Goal: Transaction & Acquisition: Obtain resource

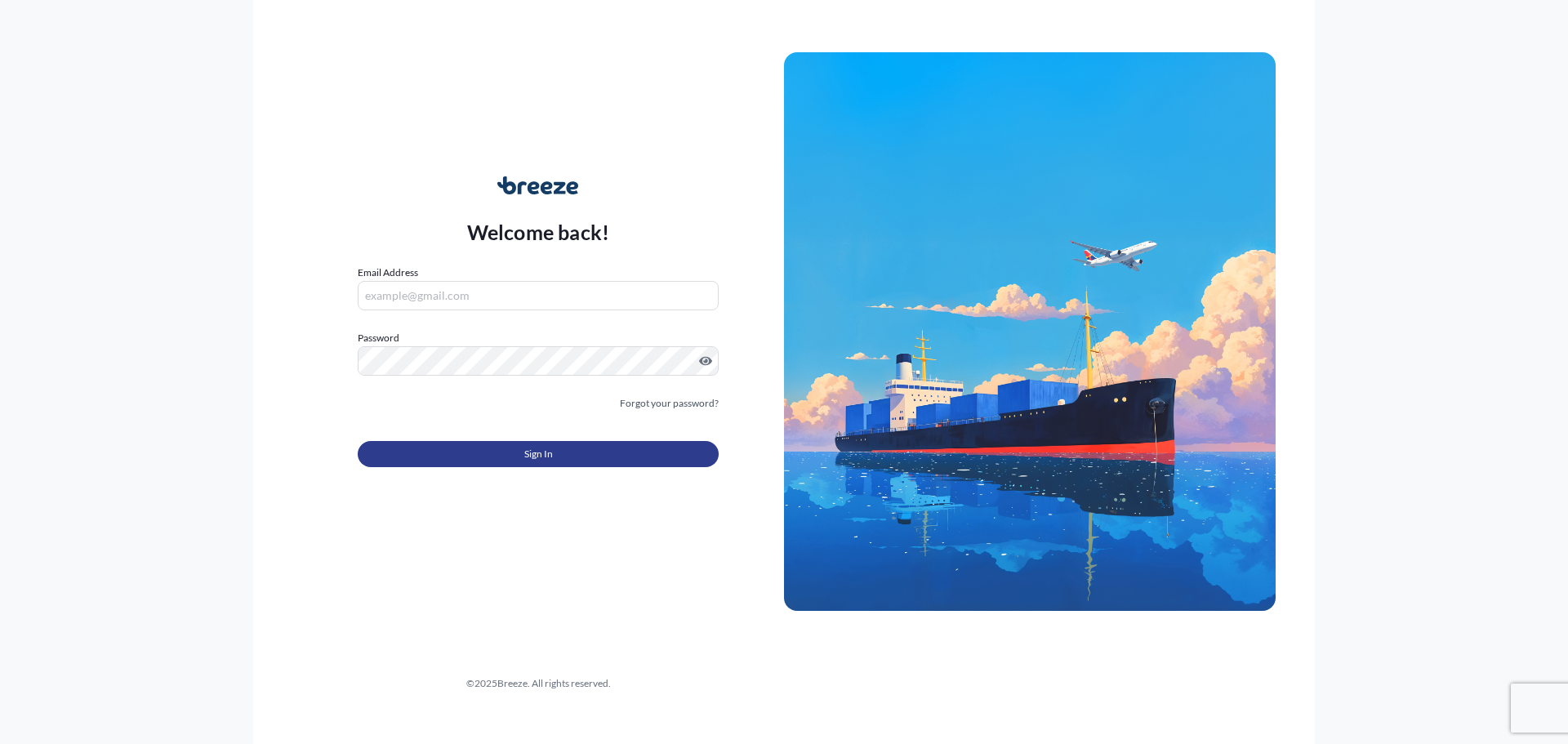
type input "[EMAIL_ADDRESS][DOMAIN_NAME]"
click at [489, 447] on button "Sign In" at bounding box center [538, 453] width 361 height 26
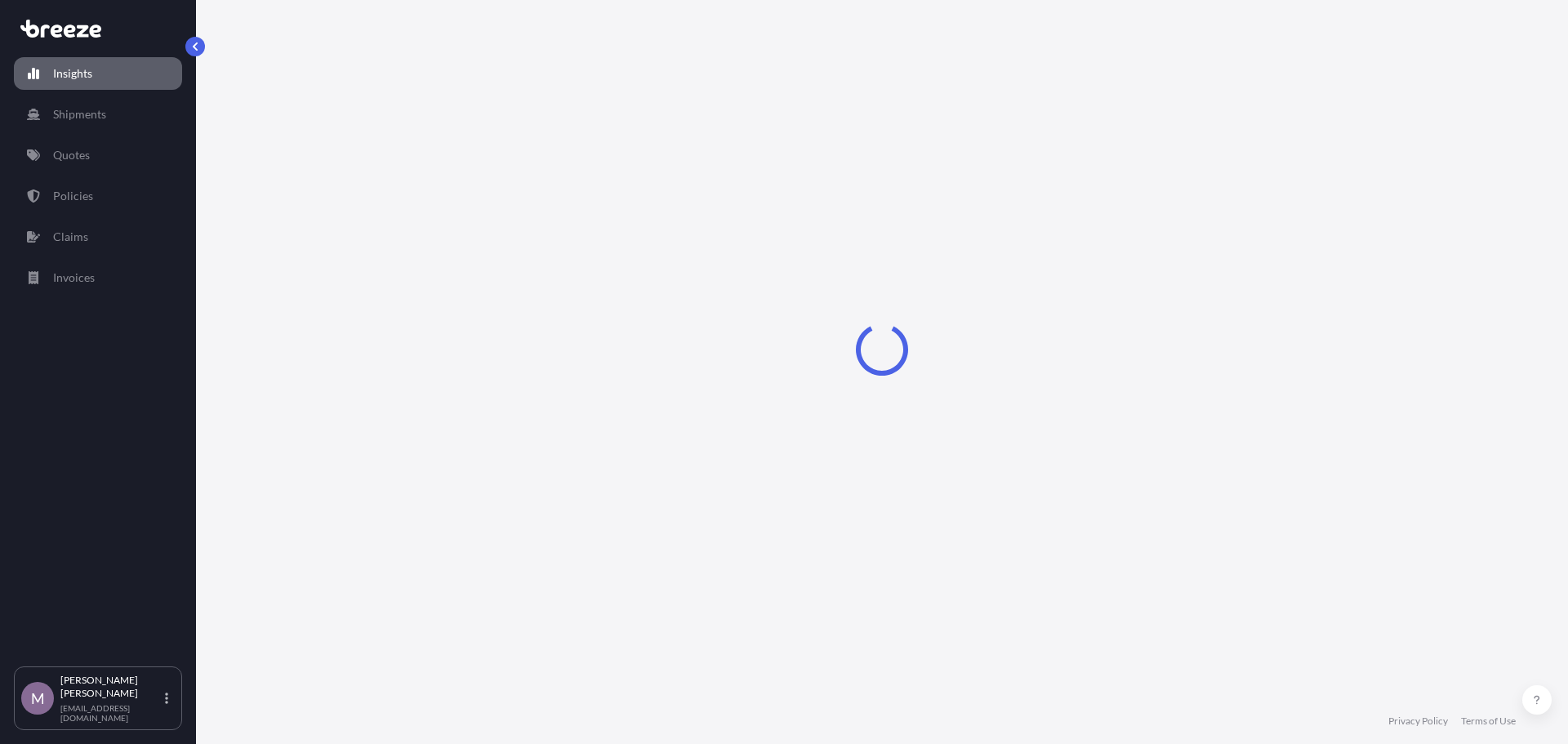
select select "2025"
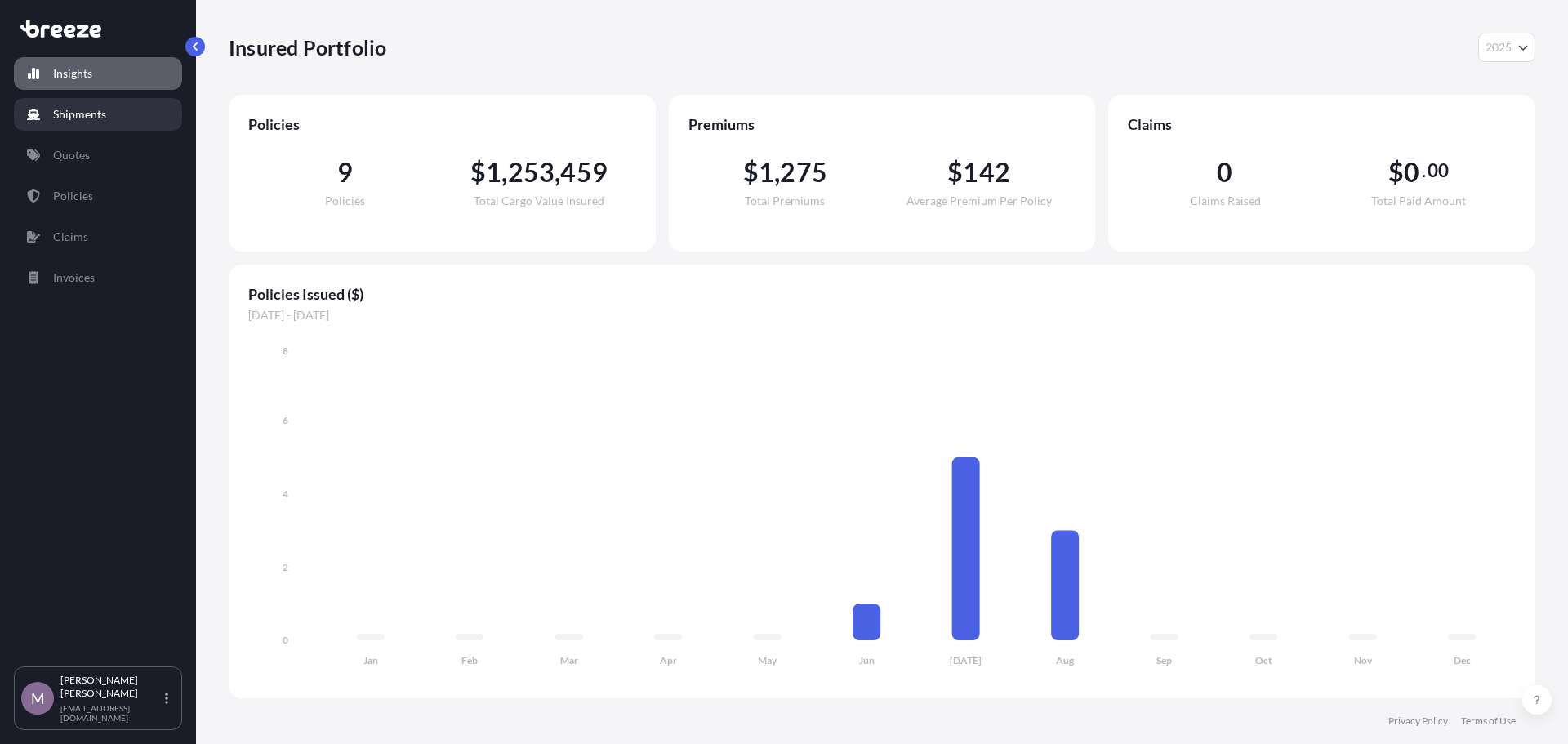
click at [47, 111] on link "Shipments" at bounding box center [98, 114] width 169 height 32
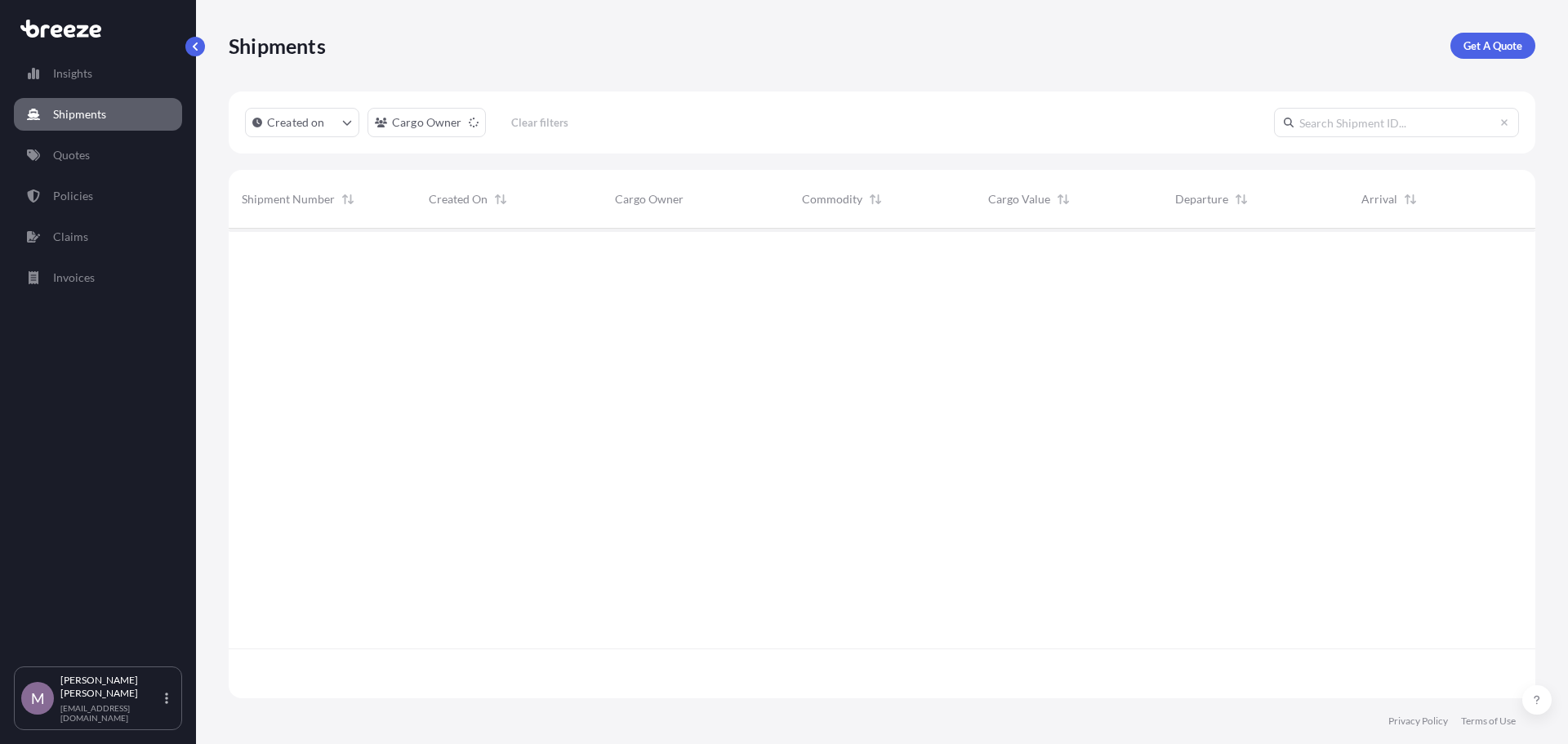
scroll to position [516, 1295]
click at [39, 148] on link "Quotes" at bounding box center [98, 155] width 169 height 32
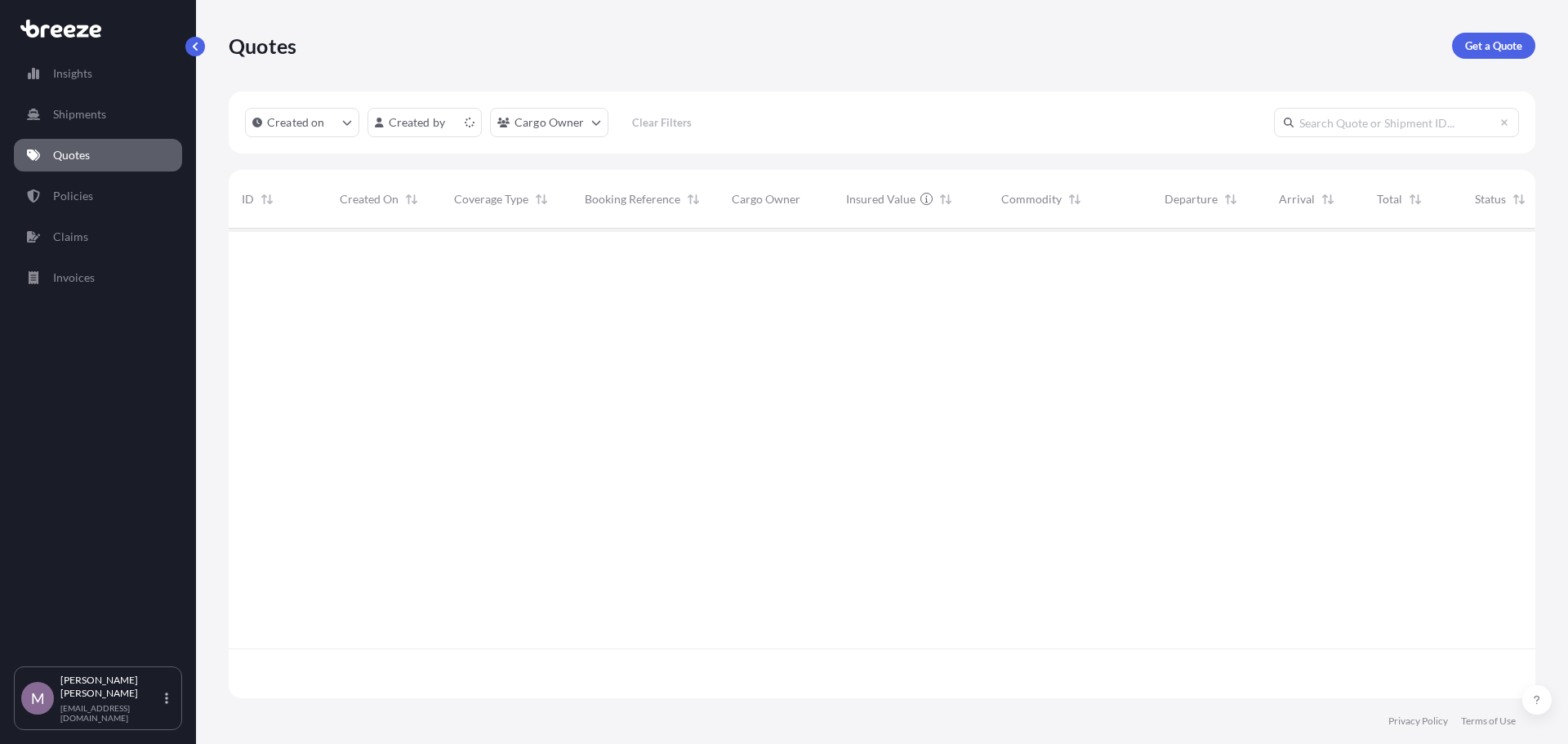
scroll to position [467, 1295]
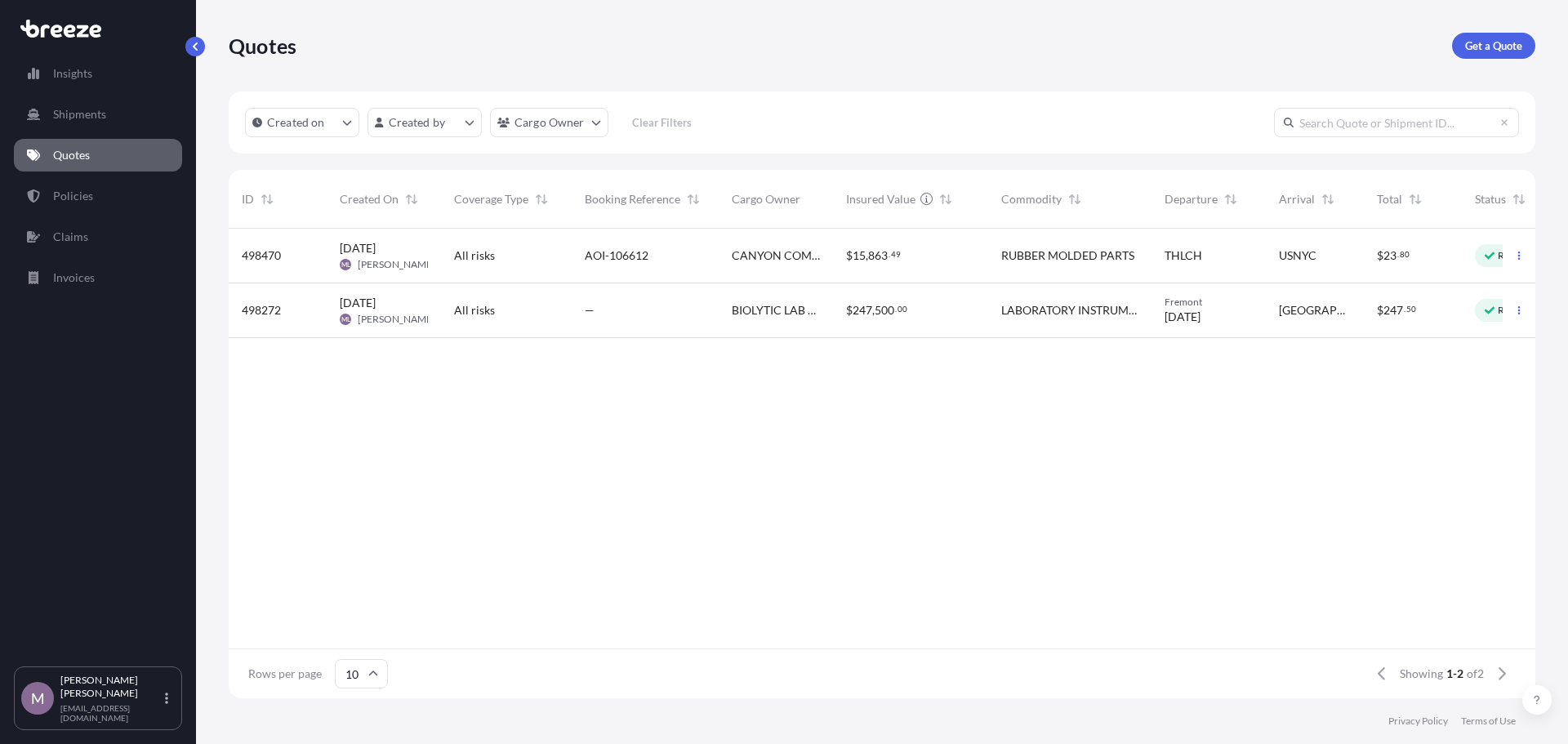
click at [448, 264] on div "All risks" at bounding box center [506, 255] width 131 height 54
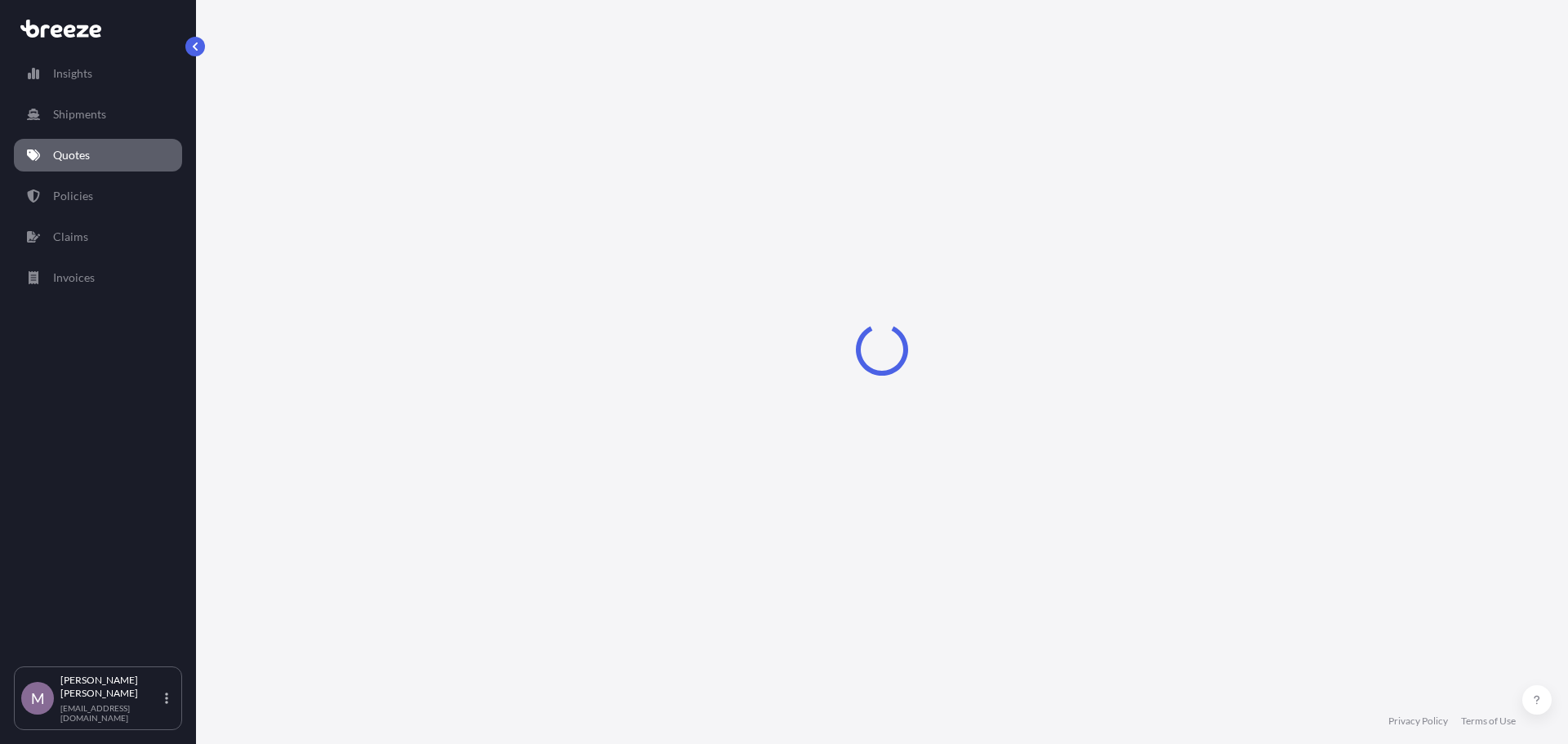
select select "Sea"
select select "Road"
select select "1"
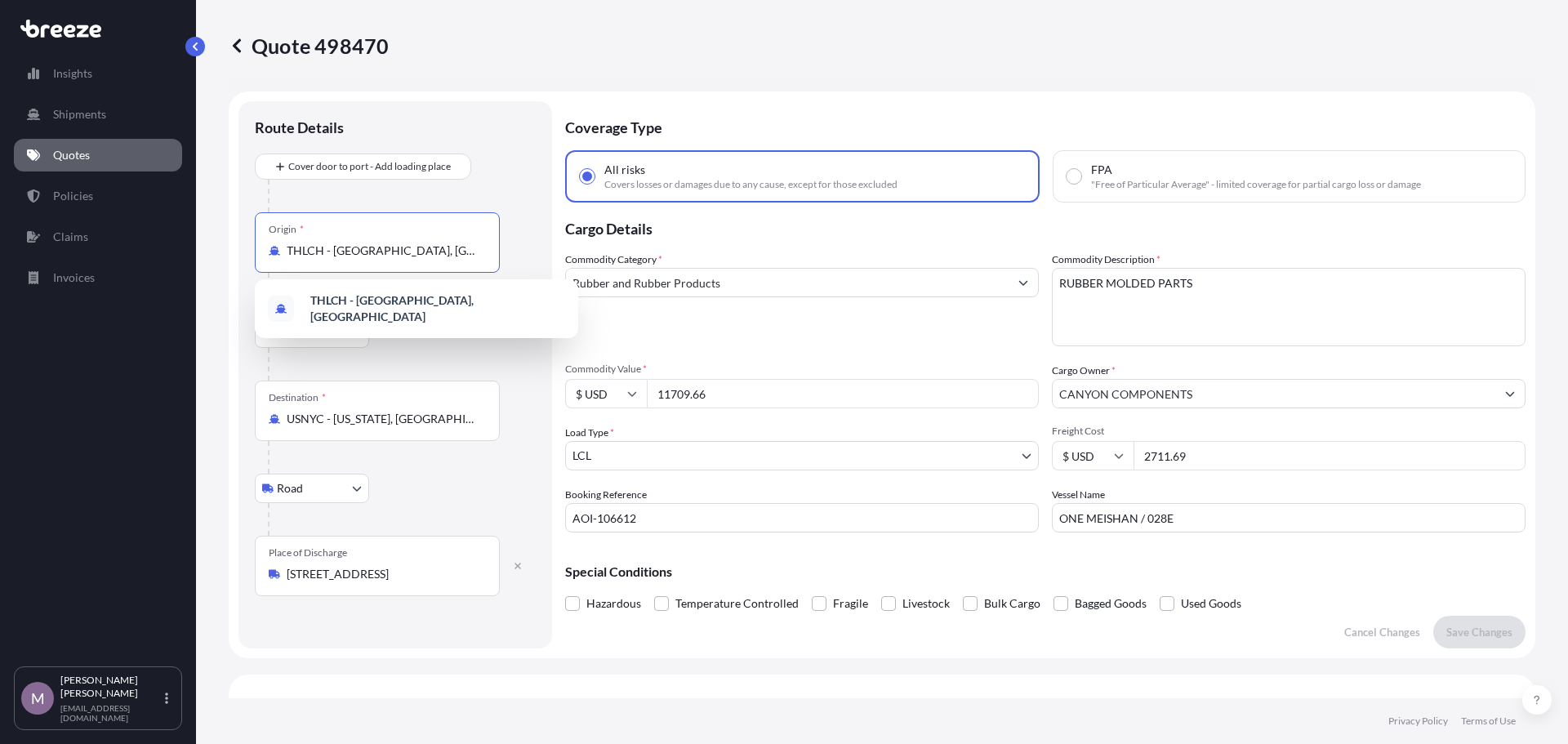
drag, startPoint x: 450, startPoint y: 251, endPoint x: 293, endPoint y: 254, distance: 157.0
click at [293, 254] on input "THLCH - [GEOGRAPHIC_DATA], [GEOGRAPHIC_DATA]" at bounding box center [383, 251] width 192 height 16
click at [455, 232] on div "Origin * THLCH - [GEOGRAPHIC_DATA], [GEOGRAPHIC_DATA]" at bounding box center [377, 242] width 245 height 60
click at [455, 243] on input "THLCH - [GEOGRAPHIC_DATA], [GEOGRAPHIC_DATA]" at bounding box center [383, 251] width 192 height 16
click at [461, 238] on div "Origin * THLCH - [GEOGRAPHIC_DATA], [GEOGRAPHIC_DATA]" at bounding box center [377, 242] width 245 height 60
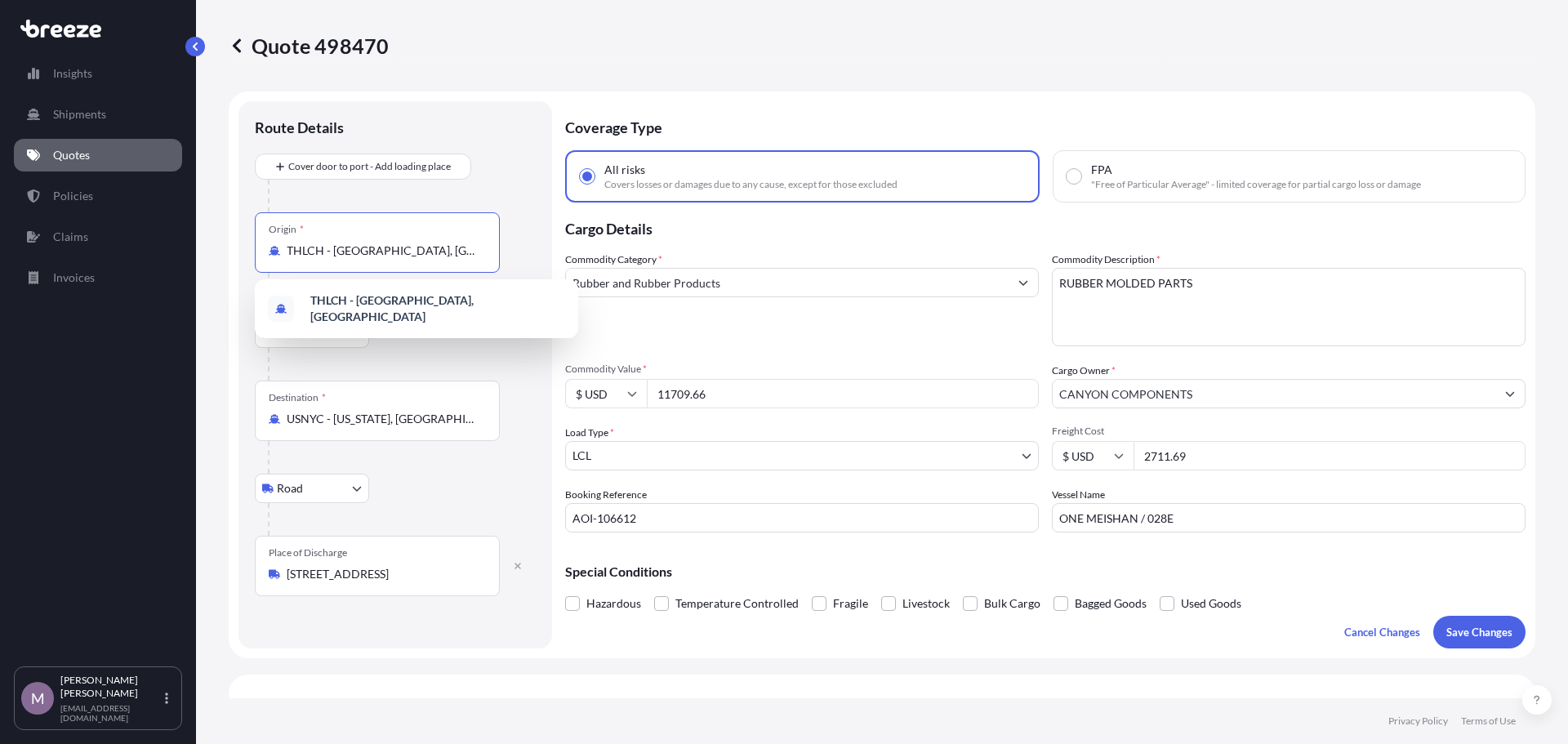
click at [461, 243] on input "THLCH - [GEOGRAPHIC_DATA], [GEOGRAPHIC_DATA]" at bounding box center [383, 251] width 192 height 16
click at [525, 253] on div "Origin * THLCH - [GEOGRAPHIC_DATA], [GEOGRAPHIC_DATA]" at bounding box center [395, 259] width 281 height 93
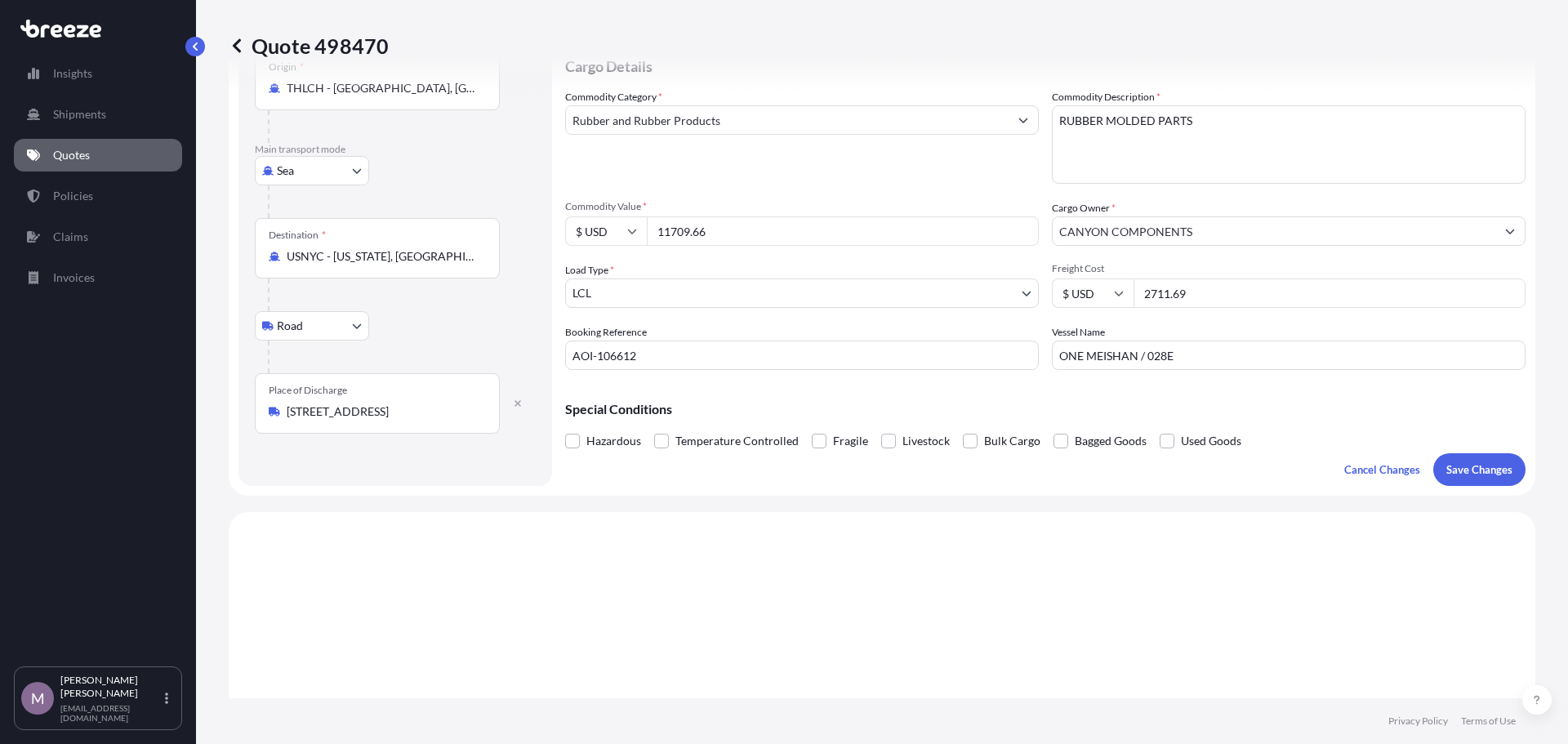
scroll to position [163, 0]
click at [363, 464] on div "Route Details Cover door to port - Add loading place Place of loading Road Road…" at bounding box center [395, 211] width 281 height 514
drag, startPoint x: 375, startPoint y: 412, endPoint x: 502, endPoint y: 428, distance: 128.0
click at [502, 428] on div "Place of Discharge [STREET_ADDRESS]" at bounding box center [395, 402] width 281 height 60
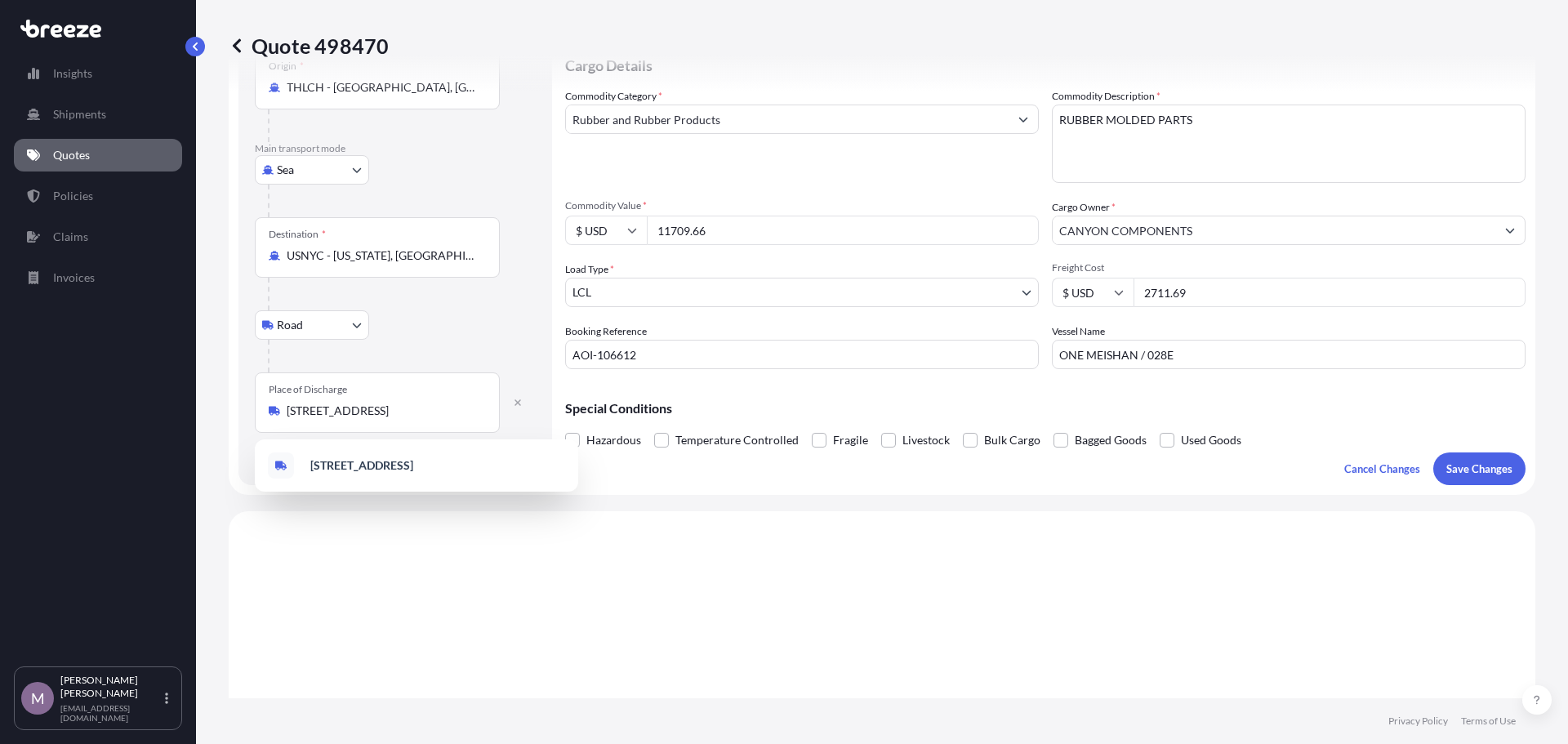
scroll to position [0, 0]
click at [422, 347] on div at bounding box center [401, 356] width 268 height 32
drag, startPoint x: 340, startPoint y: 402, endPoint x: 257, endPoint y: 404, distance: 83.0
click at [226, 415] on div "Quote 498470 Route Details Cover door to port - Add loading place Place of load…" at bounding box center [882, 349] width 1372 height 698
drag, startPoint x: 355, startPoint y: 392, endPoint x: 237, endPoint y: 391, distance: 118.0
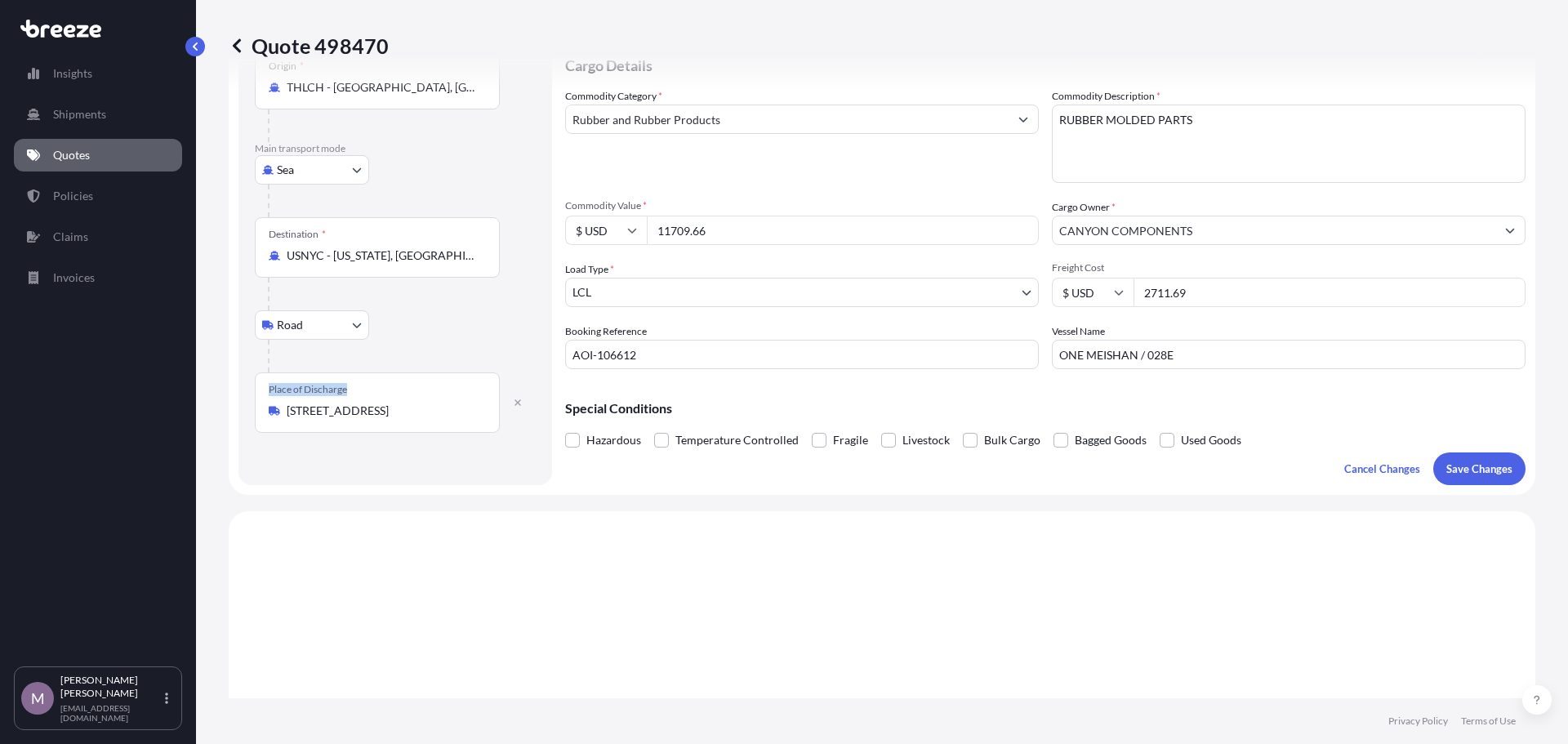
click at [237, 391] on form "Route Details Cover door to port - Add loading place Place of loading Road Road…" at bounding box center [882, 211] width 1307 height 567
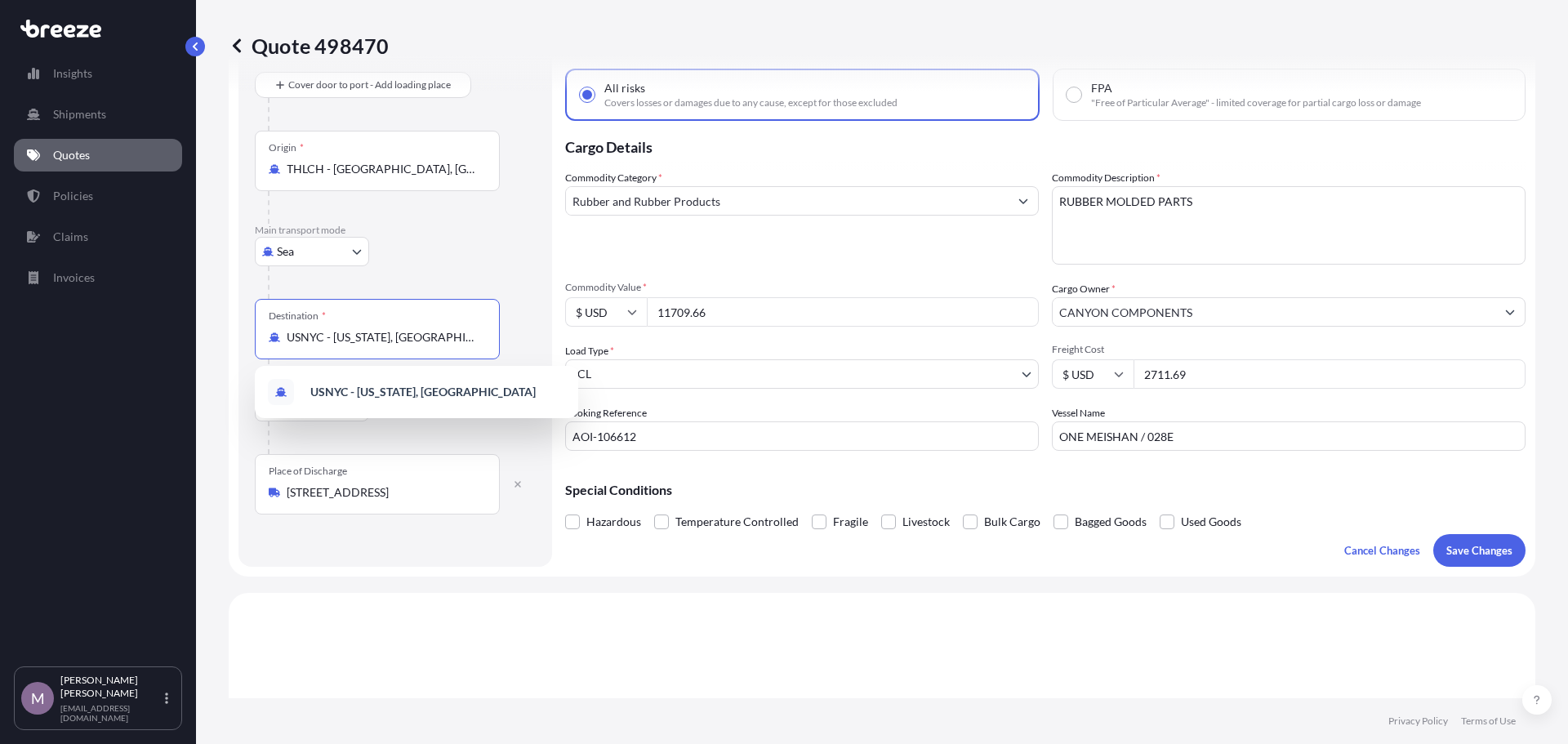
drag, startPoint x: 360, startPoint y: 332, endPoint x: 479, endPoint y: 347, distance: 119.9
click at [479, 347] on div "Destination * USNYC - [US_STATE], [GEOGRAPHIC_DATA]" at bounding box center [377, 329] width 245 height 60
click at [509, 342] on div "Destination * USNYC - [US_STATE], [GEOGRAPHIC_DATA]" at bounding box center [395, 346] width 281 height 93
click at [352, 408] on body "1 option available. Insights Shipments Quotes Policies Claims Invoices M [PERSO…" at bounding box center [784, 372] width 1568 height 744
click at [446, 410] on div "Road Road Rail" at bounding box center [395, 407] width 281 height 30
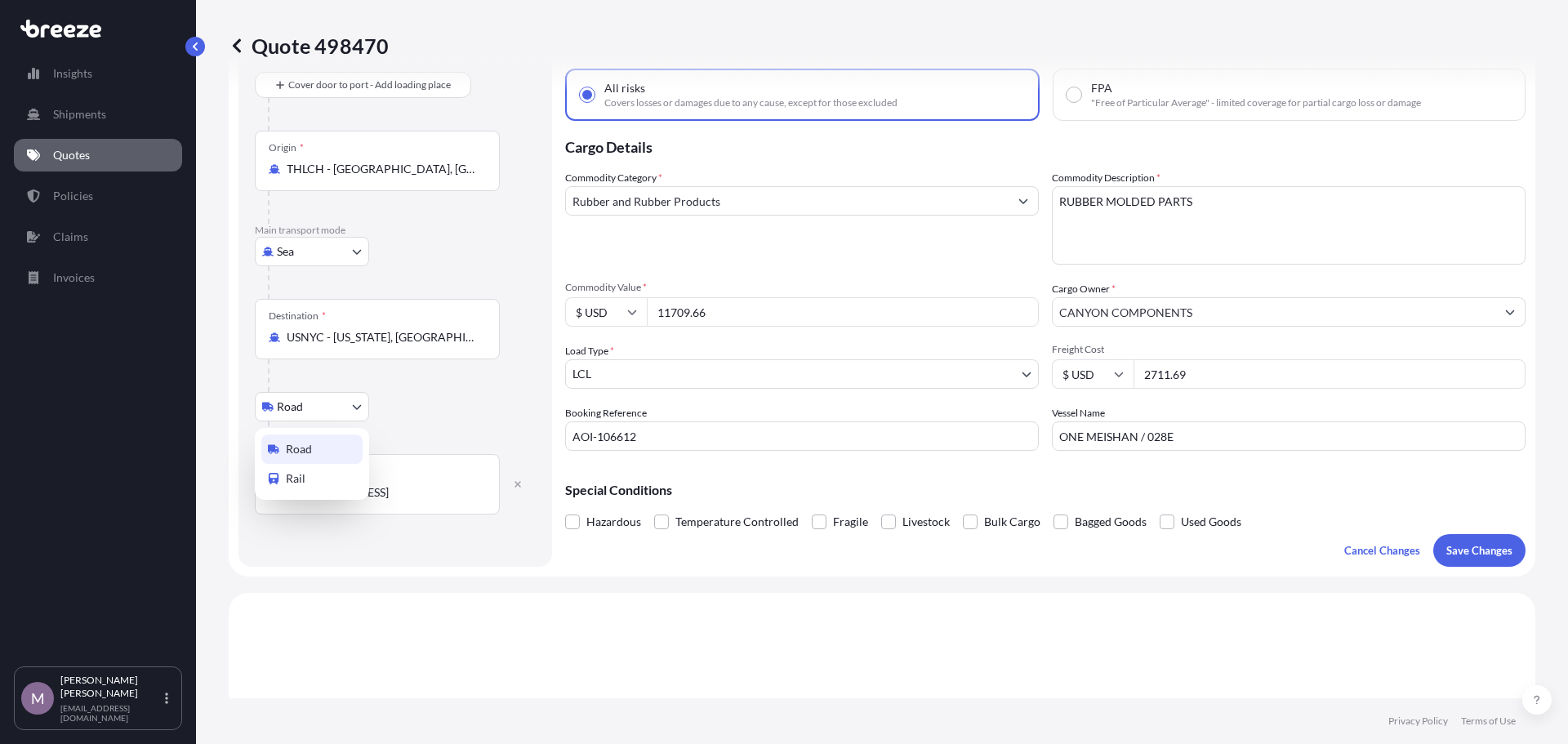
click at [359, 399] on body "1 option available. Insights Shipments Quotes Policies Claims Invoices M [PERSO…" at bounding box center [784, 372] width 1568 height 744
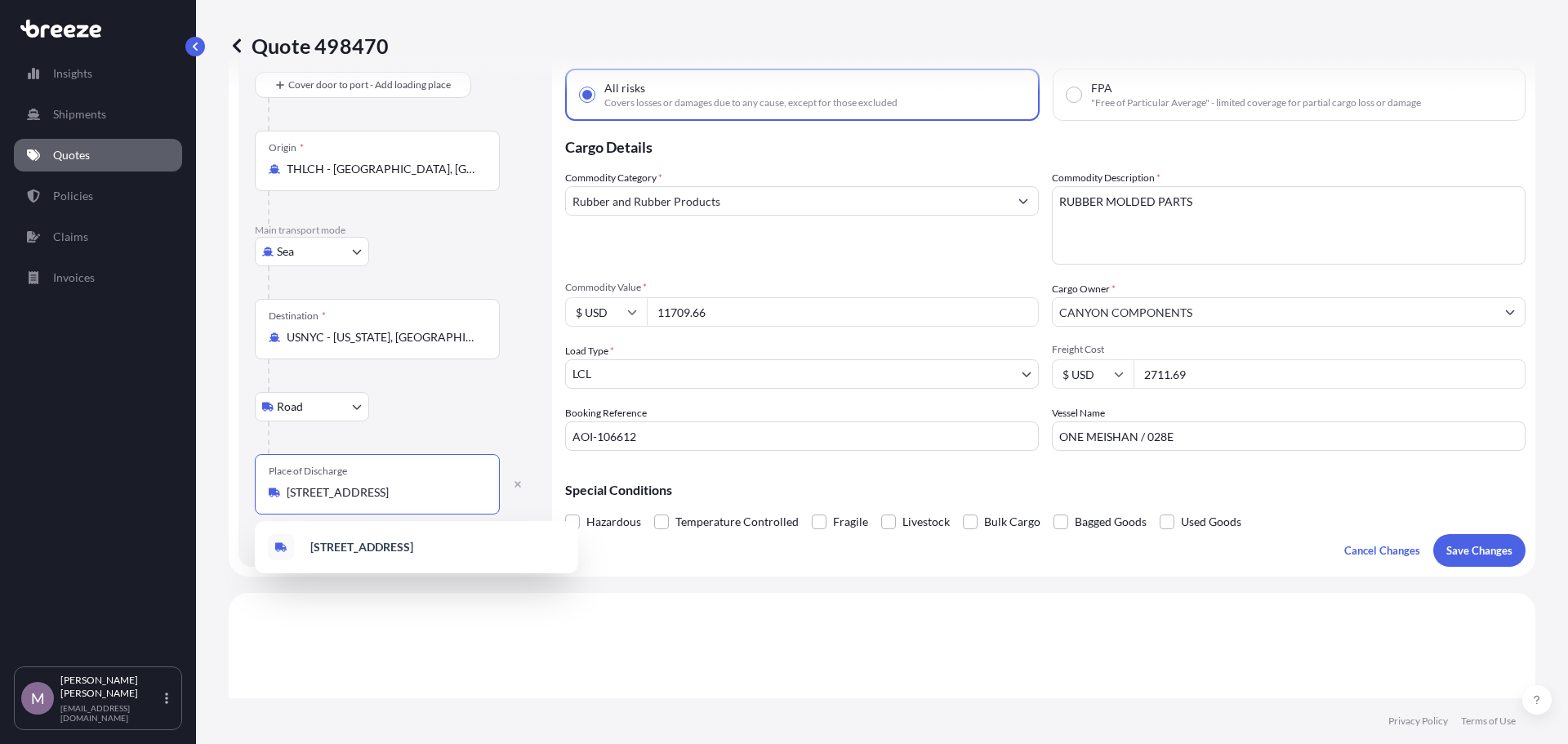
scroll to position [0, 45]
drag, startPoint x: 318, startPoint y: 493, endPoint x: 549, endPoint y: 476, distance: 231.6
click at [549, 476] on div "Route Details Cover door to port - Add loading place Place of loading Road Road…" at bounding box center [394, 293] width 313 height 547
click at [456, 397] on div "Road Road Rail" at bounding box center [395, 407] width 281 height 30
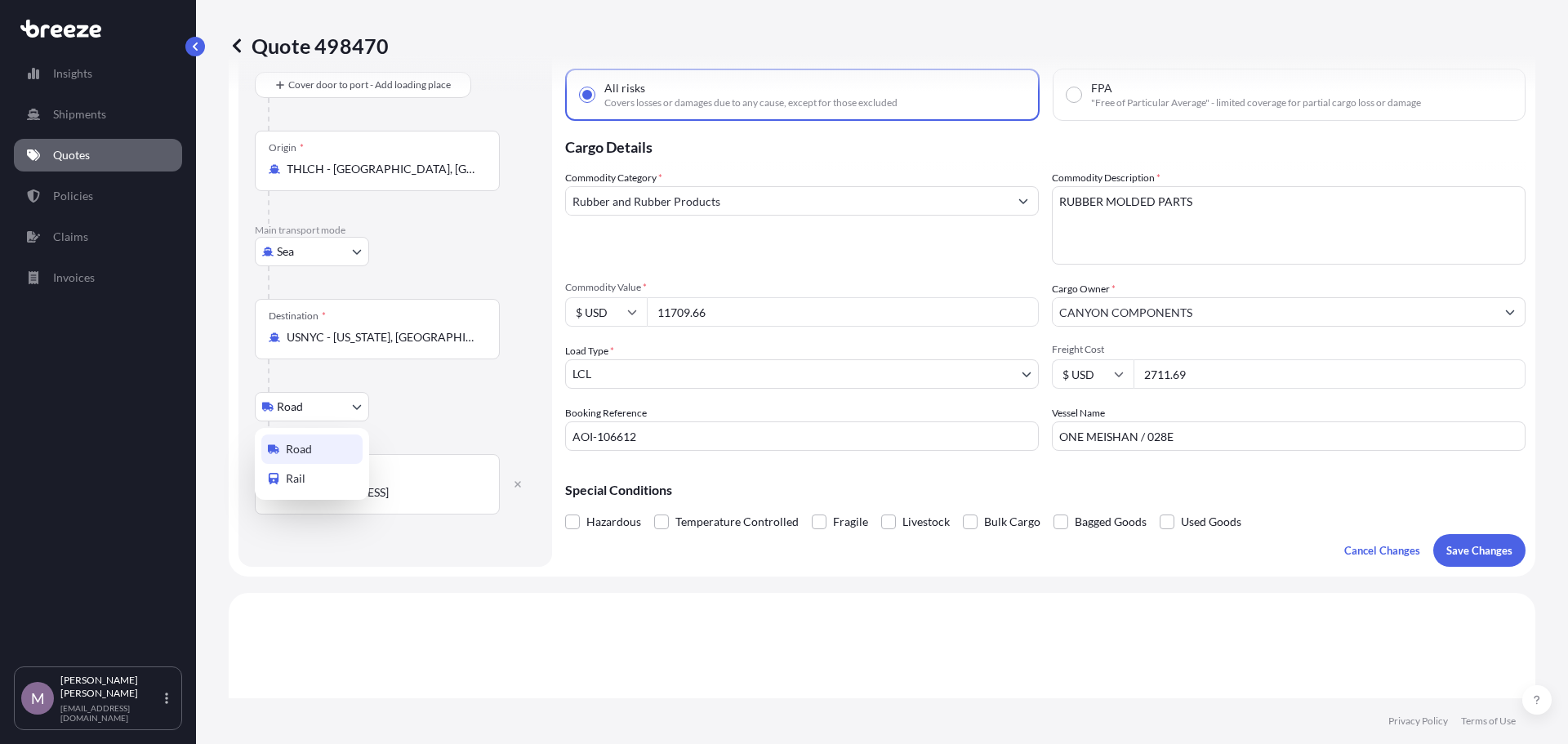
click at [346, 399] on body "Insights Shipments Quotes Policies Claims Invoices M [PERSON_NAME] [EMAIL_ADDRE…" at bounding box center [784, 372] width 1568 height 744
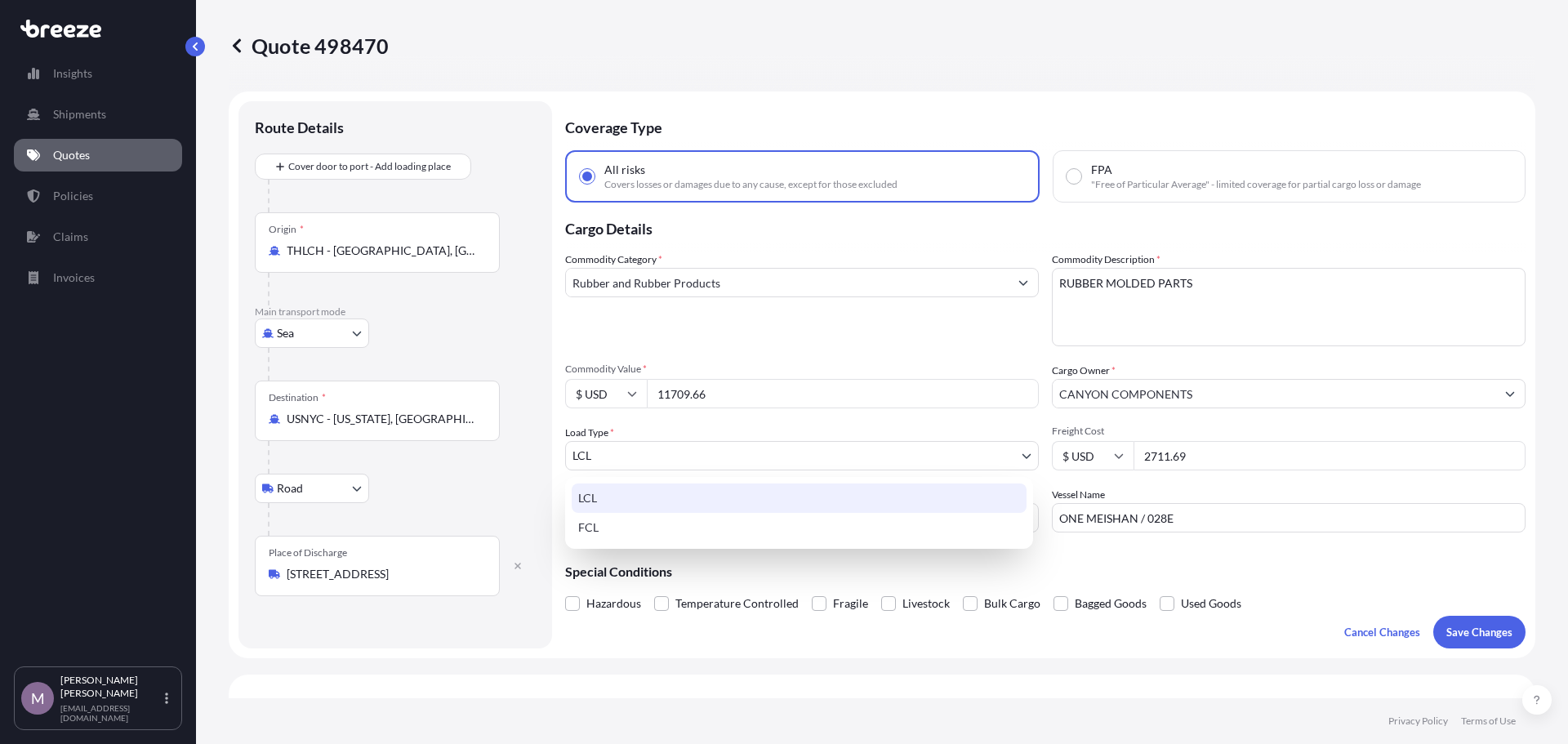
click at [757, 444] on body "Insights Shipments Quotes Policies Claims Invoices M [PERSON_NAME] [EMAIL_ADDRE…" at bounding box center [784, 372] width 1568 height 744
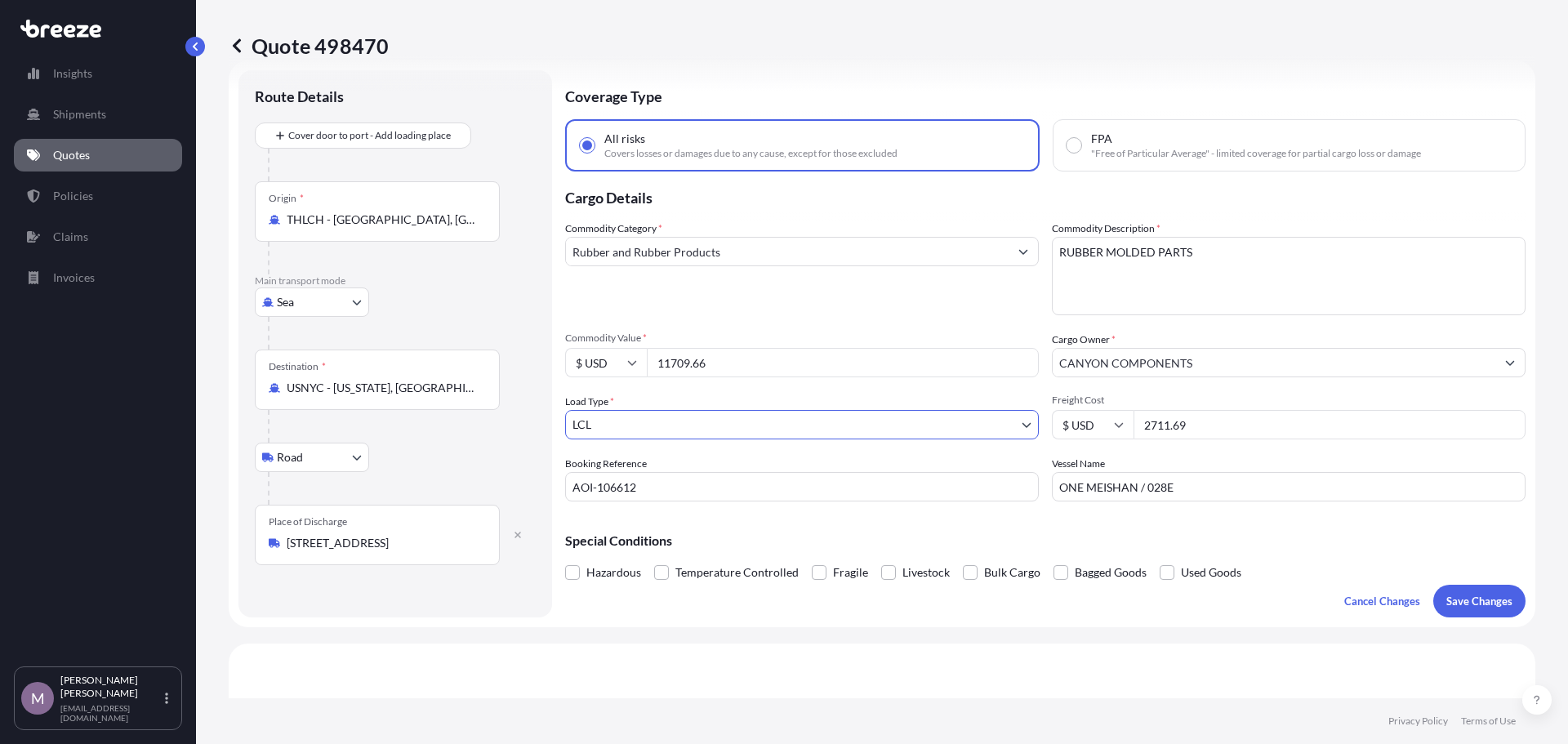
scroll to position [82, 0]
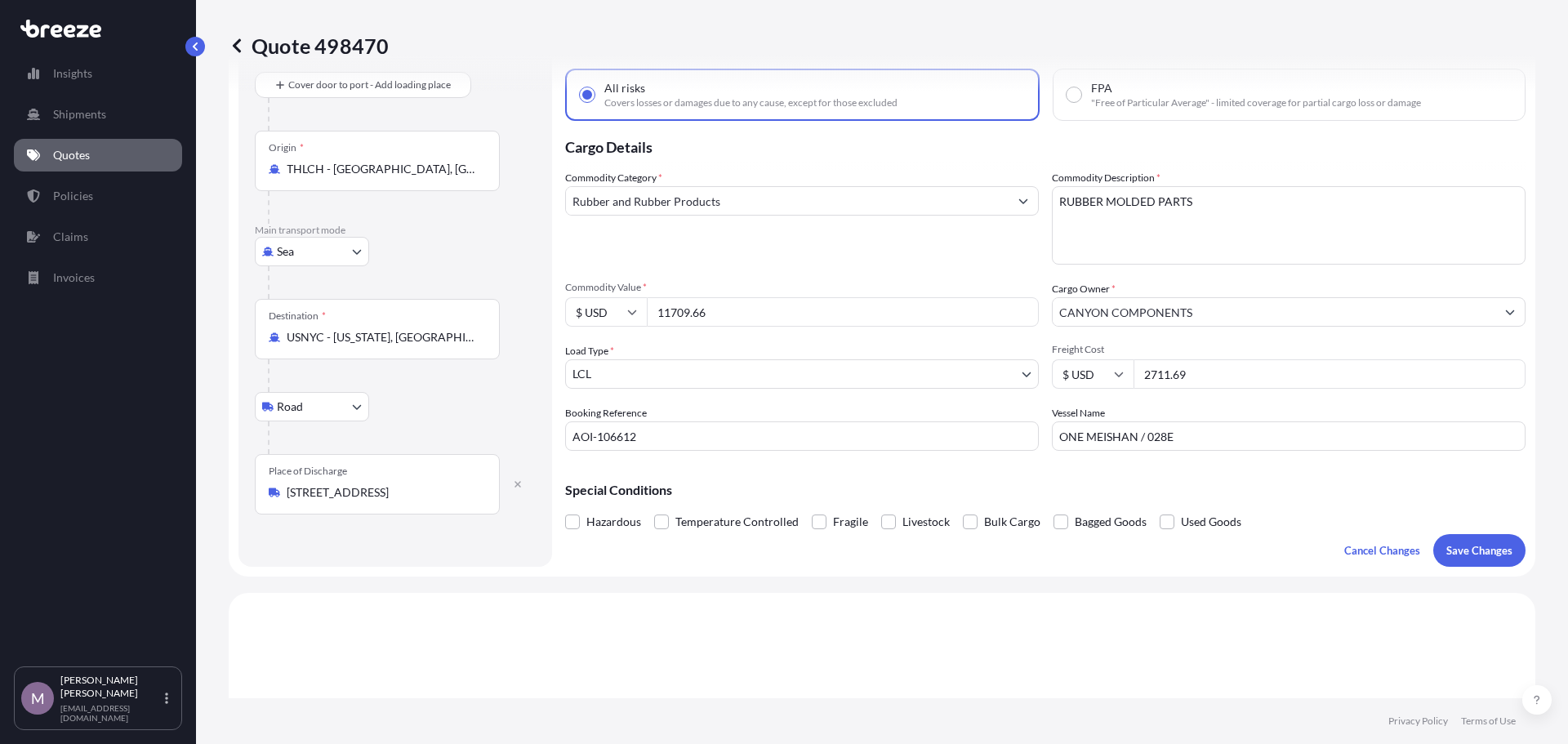
click at [410, 530] on div "Route Details Cover door to port - Add loading place Place of loading Road Road…" at bounding box center [395, 293] width 281 height 514
click at [432, 524] on div "Route Details Cover door to port - Add loading place Place of loading Road Road…" at bounding box center [395, 293] width 281 height 514
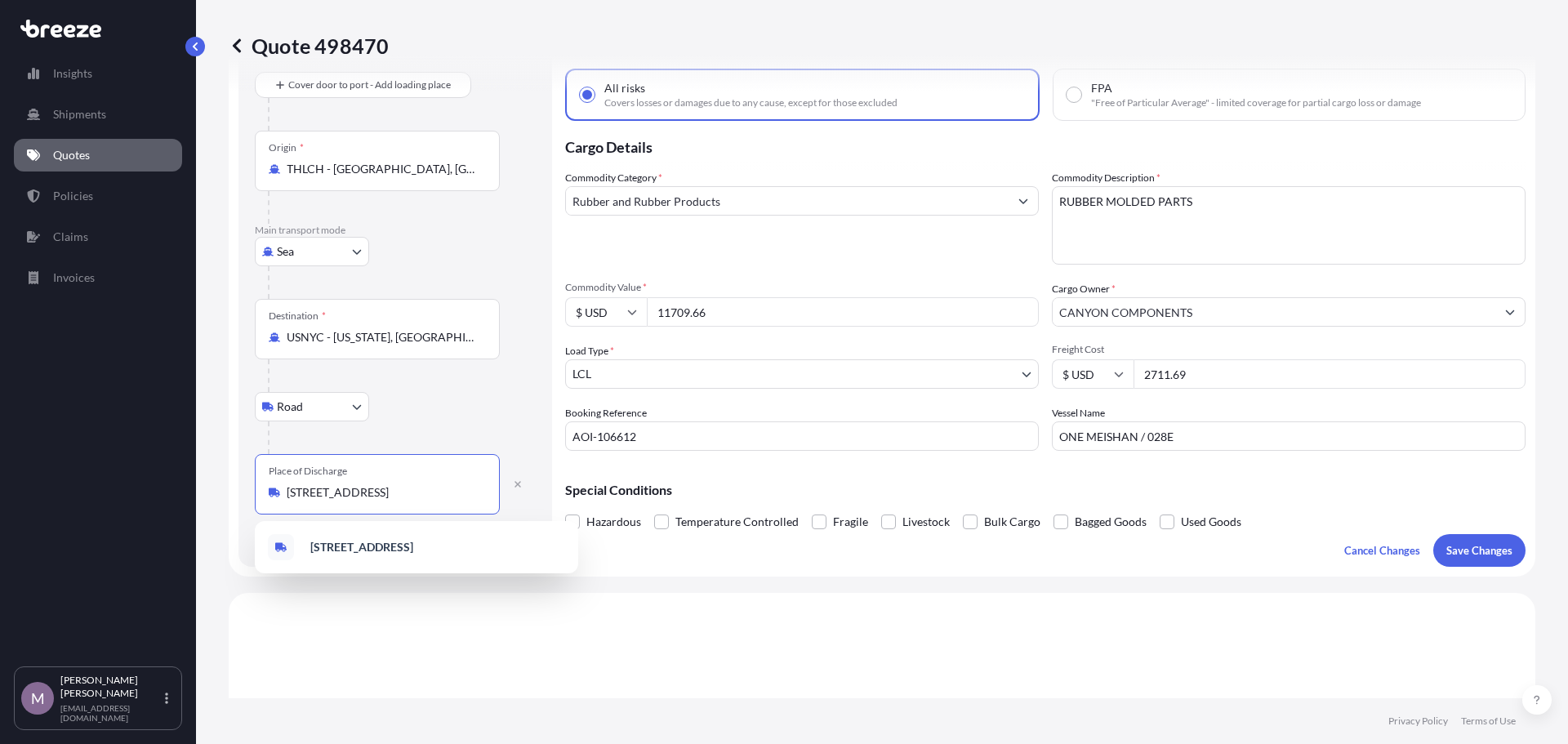
drag, startPoint x: 390, startPoint y: 495, endPoint x: 280, endPoint y: 495, distance: 110.0
click at [271, 504] on div "Place of Discharge [STREET_ADDRESS]" at bounding box center [377, 484] width 245 height 60
click at [472, 405] on div "Road Road Rail" at bounding box center [395, 407] width 281 height 30
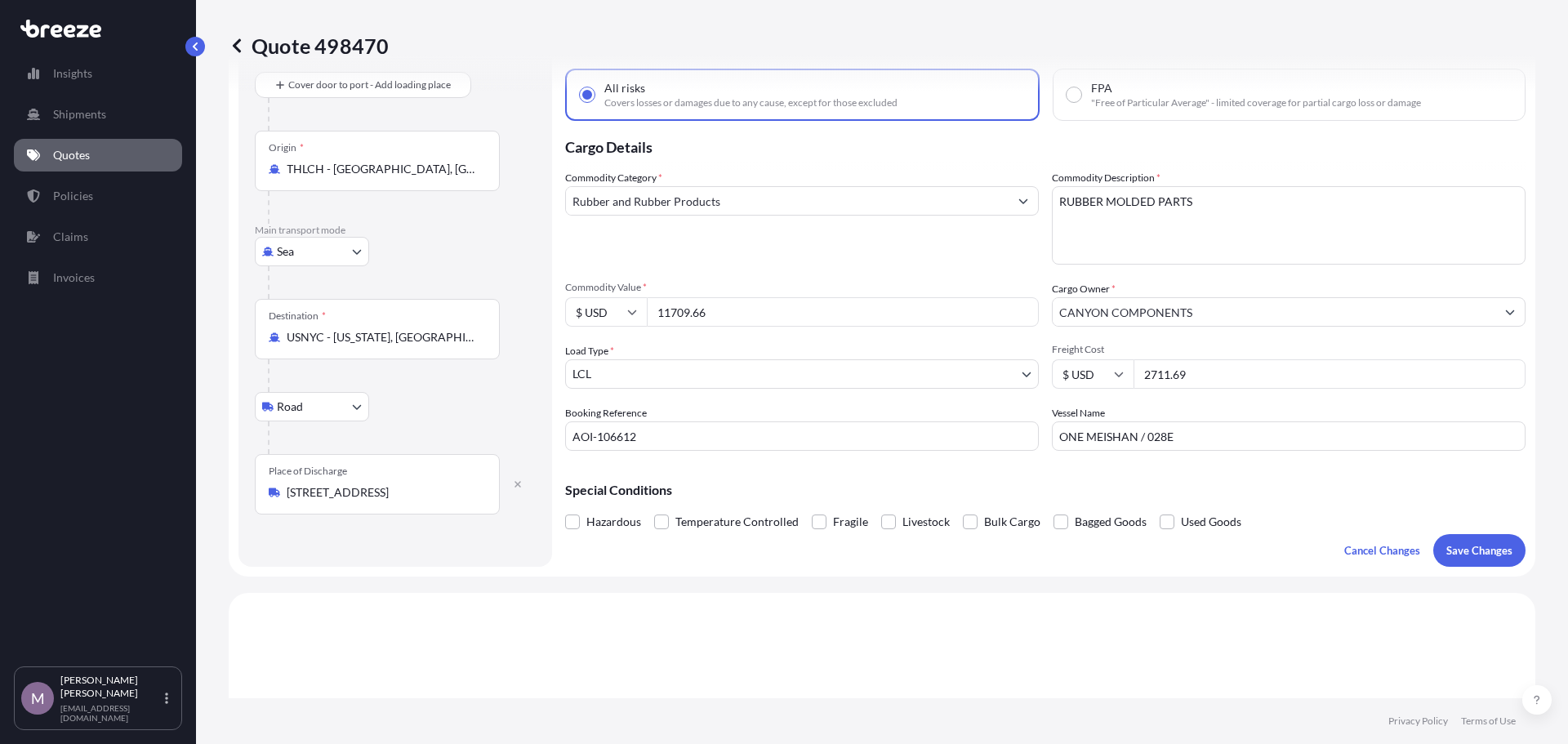
click at [438, 324] on div "Destination * USNYC - [US_STATE], [GEOGRAPHIC_DATA]" at bounding box center [377, 329] width 245 height 60
click at [438, 330] on input "USNYC - [US_STATE], [GEOGRAPHIC_DATA]" at bounding box center [383, 337] width 192 height 16
click at [411, 343] on input "USNYC - [US_STATE], [GEOGRAPHIC_DATA]" at bounding box center [383, 337] width 192 height 16
drag, startPoint x: 462, startPoint y: 336, endPoint x: 124, endPoint y: 330, distance: 338.1
click at [128, 330] on div "Insights Shipments Quotes Policies Claims Invoices M [PERSON_NAME] [EMAIL_ADDRE…" at bounding box center [784, 372] width 1568 height 744
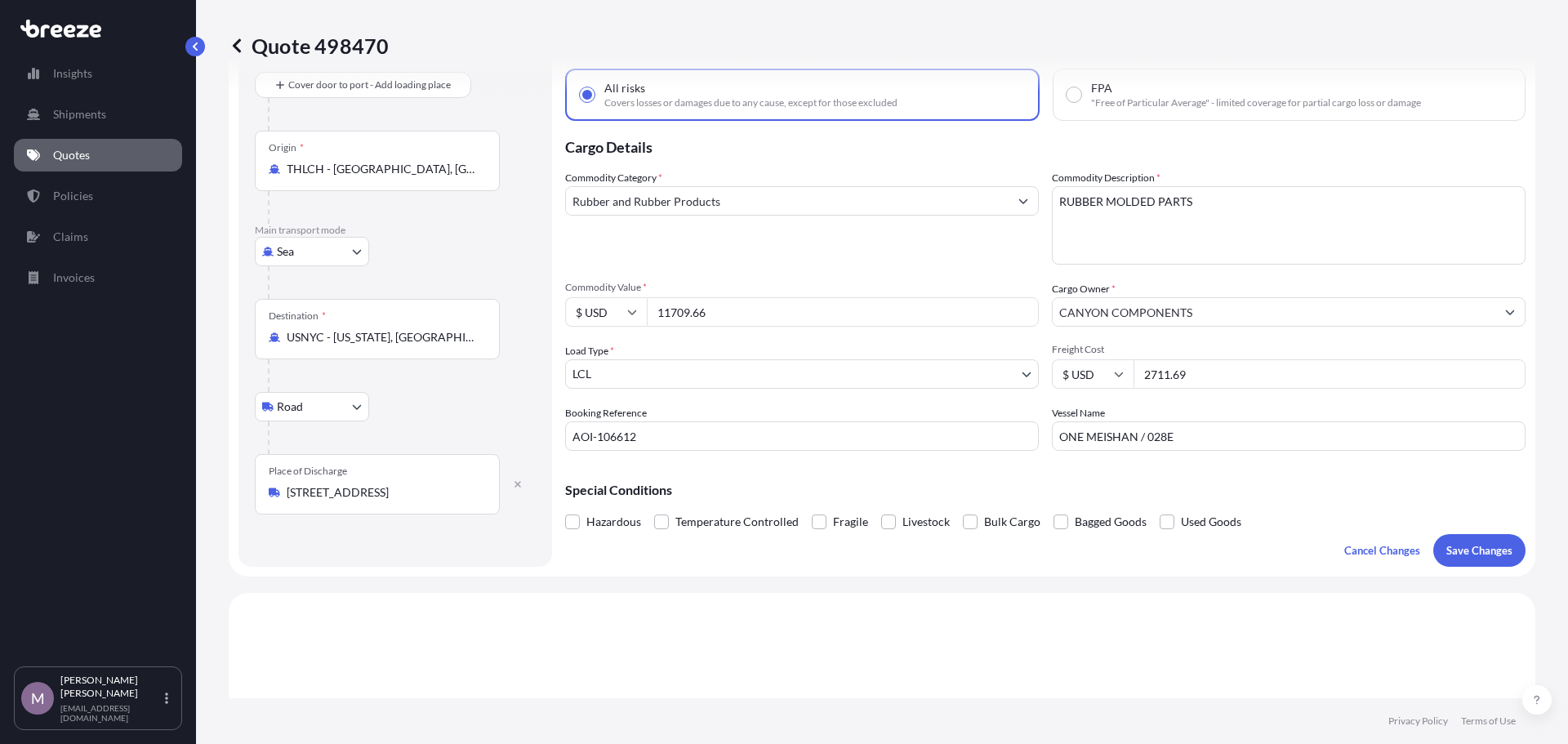
click at [645, 233] on div "Commodity Category * Rubber and Rubber Products" at bounding box center [801, 216] width 473 height 94
click at [323, 420] on body "Insights Shipments Quotes Policies Claims Invoices M [PERSON_NAME] [EMAIL_ADDRE…" at bounding box center [784, 372] width 1568 height 744
click at [301, 472] on span "Rail" at bounding box center [295, 478] width 20 height 16
click at [298, 416] on body "Insights Shipments Quotes Policies Claims Invoices M [PERSON_NAME] [EMAIL_ADDRE…" at bounding box center [784, 372] width 1568 height 744
click at [291, 449] on span "Road" at bounding box center [298, 449] width 26 height 16
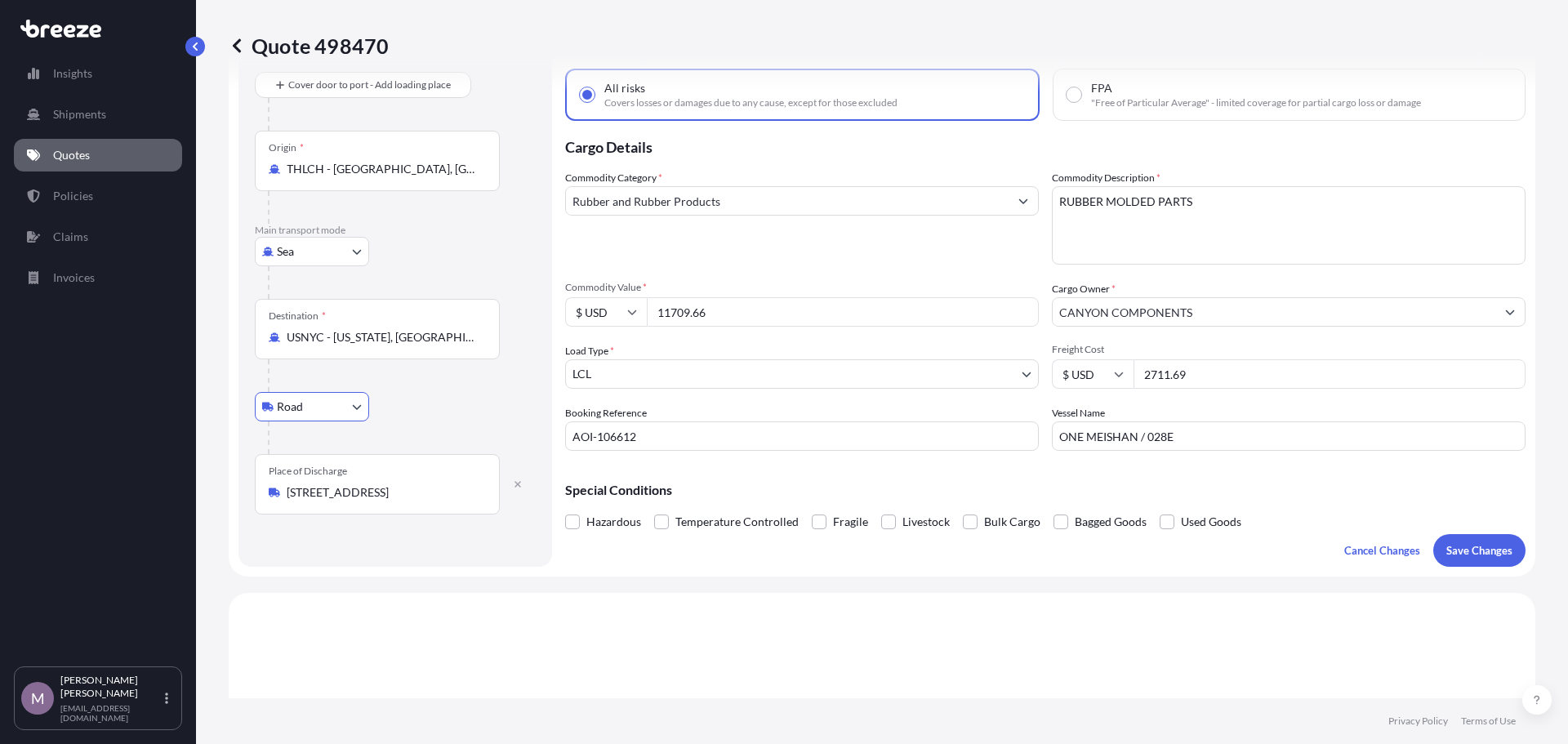
click at [416, 412] on div "Road Road Rail" at bounding box center [395, 407] width 281 height 30
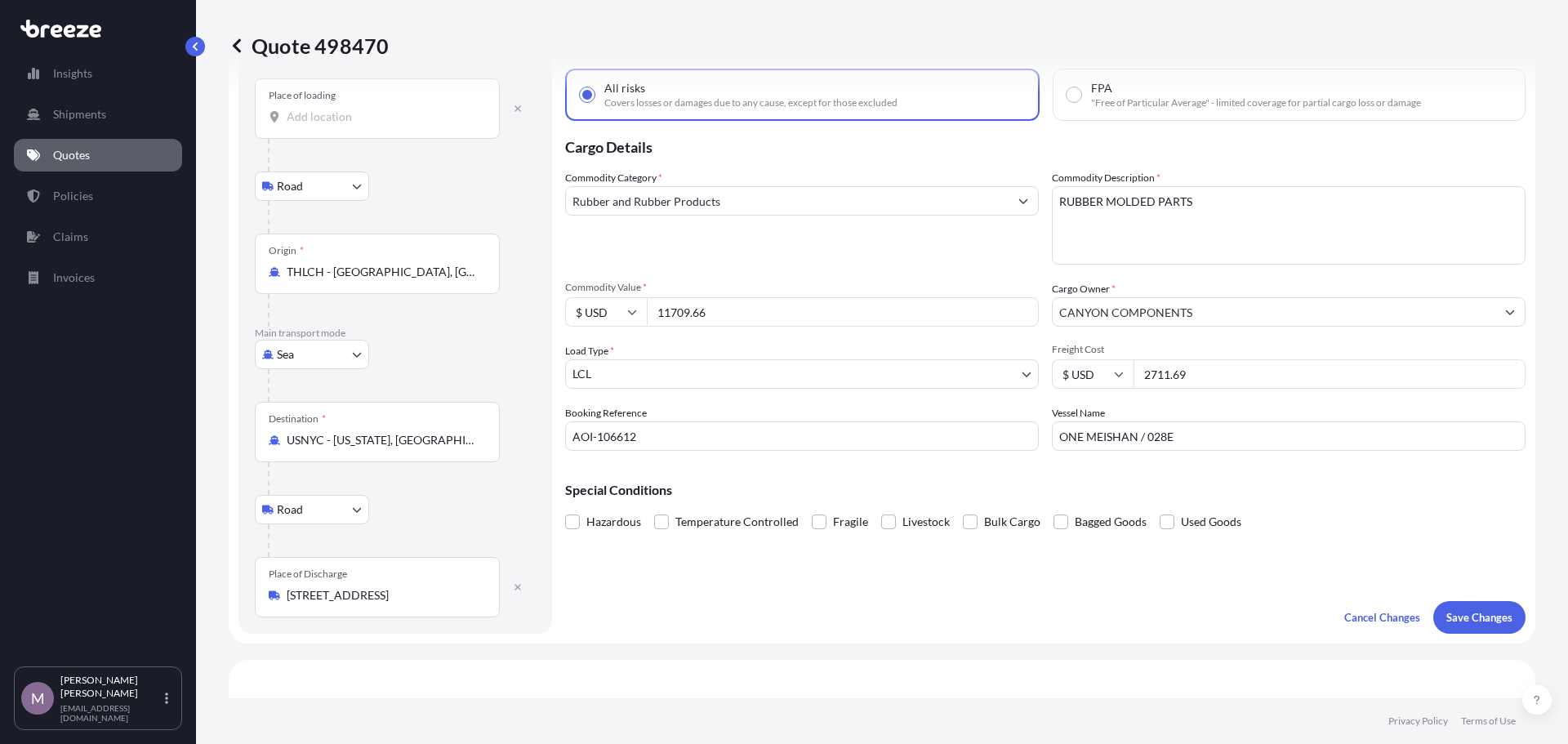
scroll to position [0, 0]
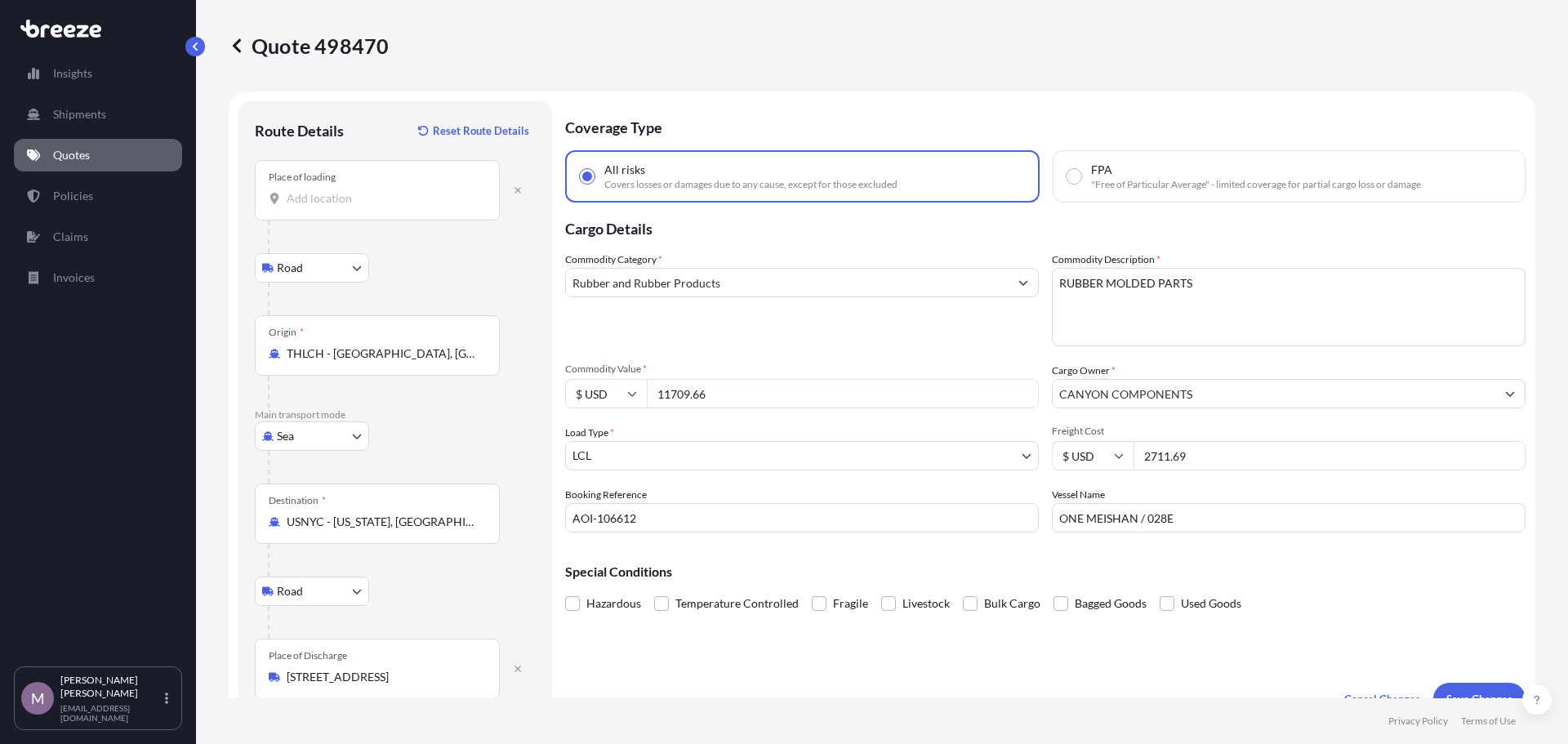
click at [459, 363] on div "Origin * THLCH - [GEOGRAPHIC_DATA], [GEOGRAPHIC_DATA]" at bounding box center [377, 345] width 245 height 60
click at [459, 362] on input "THLCH - [GEOGRAPHIC_DATA], [GEOGRAPHIC_DATA]" at bounding box center [383, 353] width 192 height 16
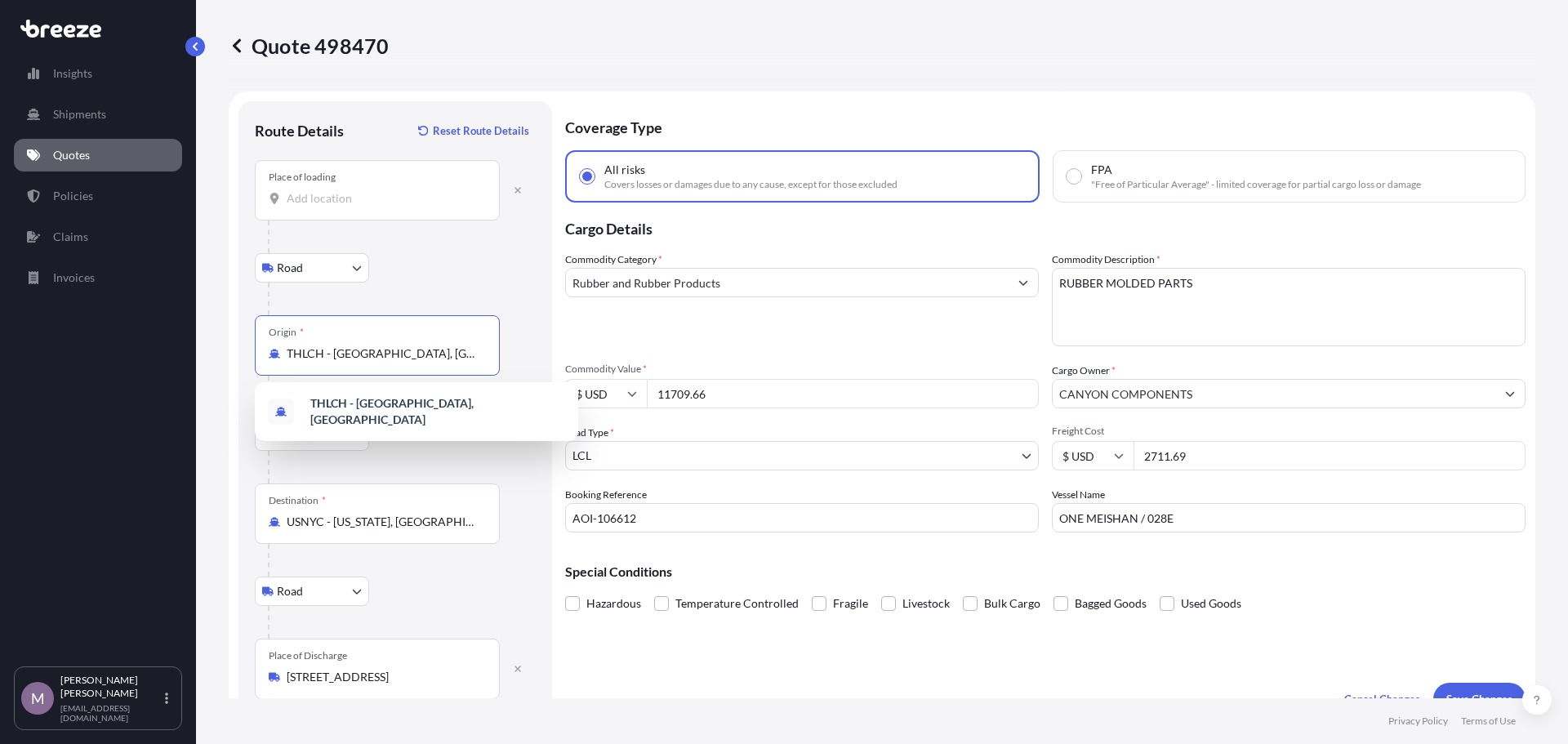
click at [465, 360] on input "THLCH - [GEOGRAPHIC_DATA], [GEOGRAPHIC_DATA]" at bounding box center [383, 353] width 192 height 16
drag, startPoint x: 466, startPoint y: 360, endPoint x: 415, endPoint y: 336, distance: 56.4
click at [463, 358] on input "THLCH - [GEOGRAPHIC_DATA], [GEOGRAPHIC_DATA]" at bounding box center [383, 353] width 192 height 16
click at [318, 271] on body "1 option available. Insights Shipments Quotes Policies Claims Invoices M [PERSO…" at bounding box center [784, 372] width 1568 height 744
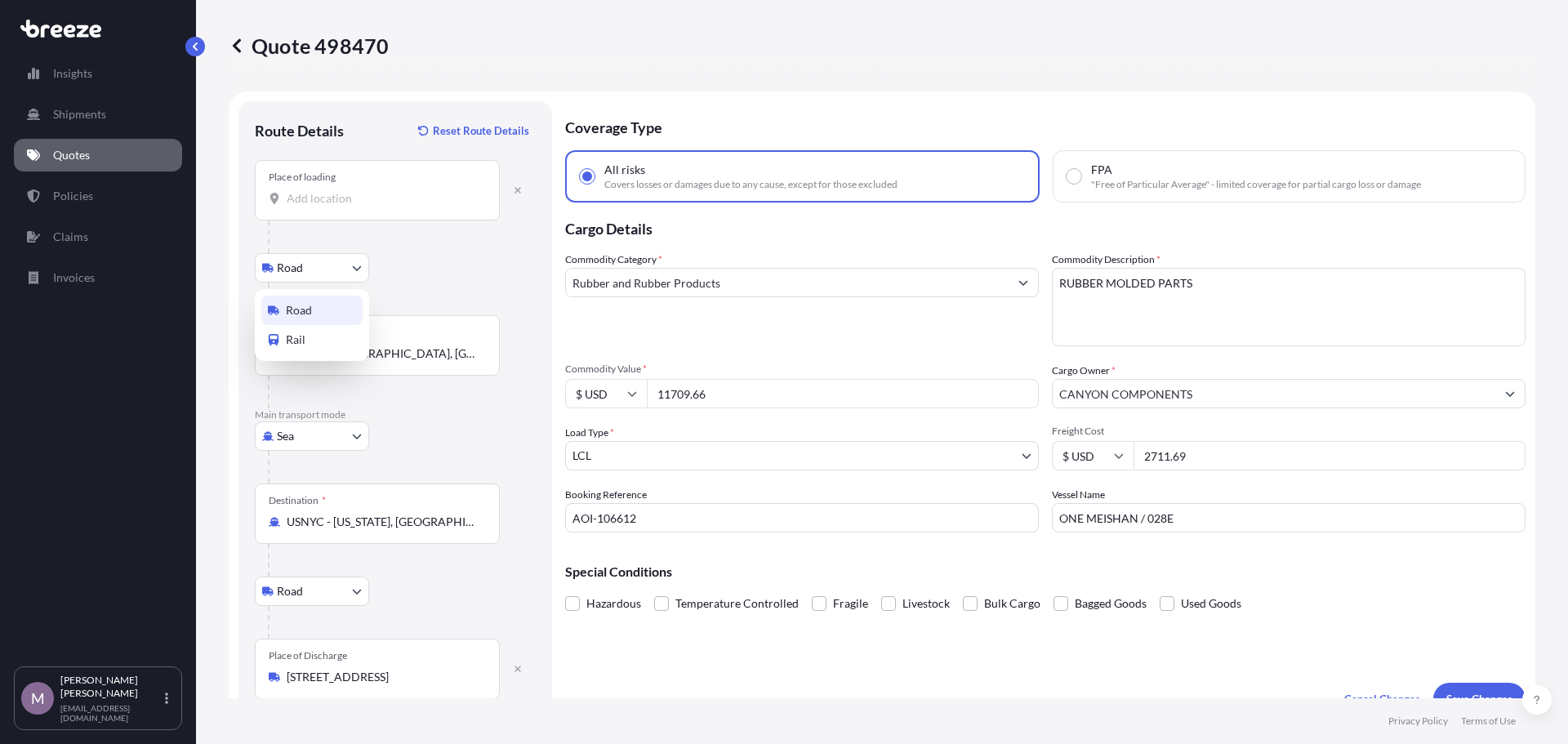
click at [313, 312] on div "Road" at bounding box center [312, 310] width 101 height 30
click at [525, 197] on button "button" at bounding box center [518, 190] width 36 height 26
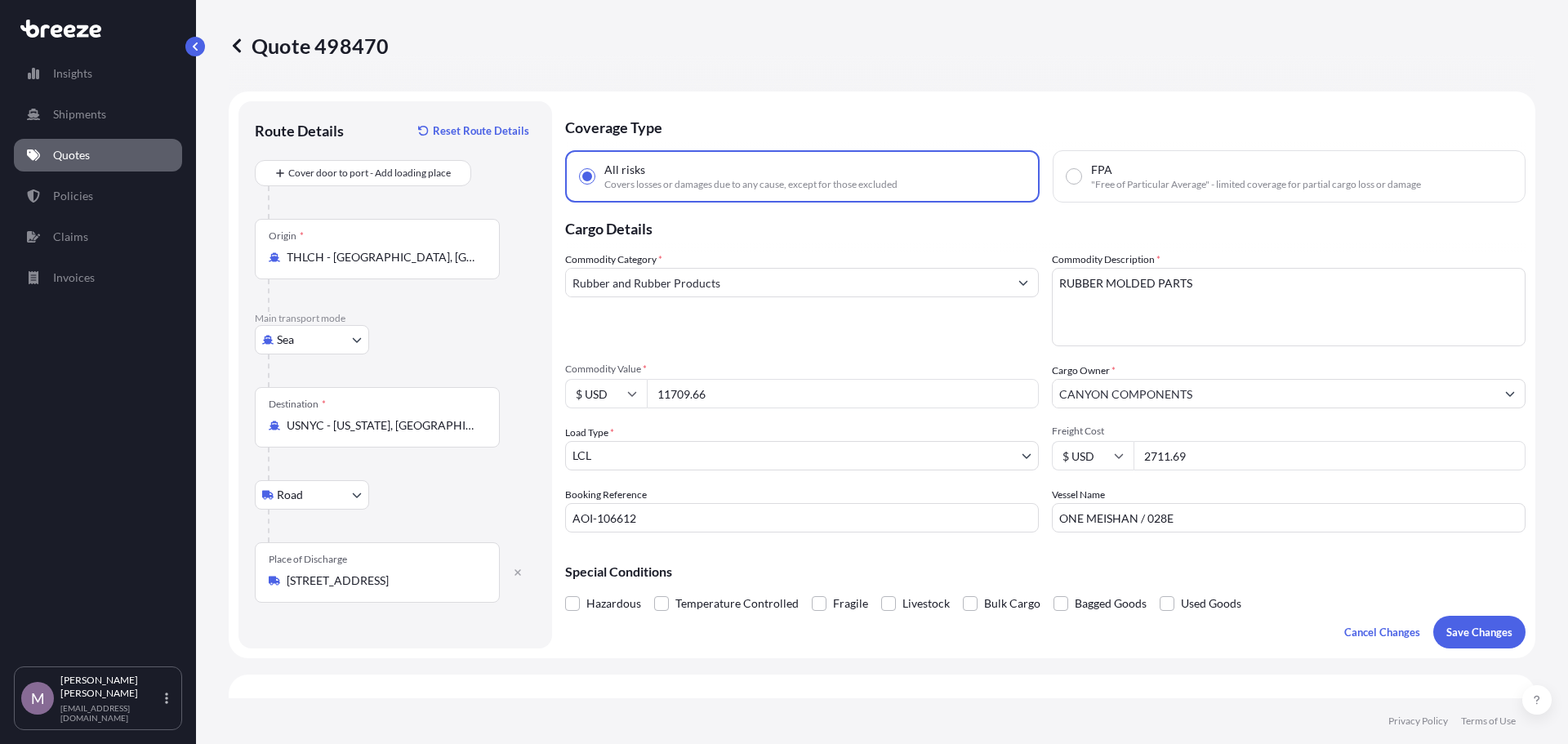
click at [328, 253] on input "THLCH - [GEOGRAPHIC_DATA], [GEOGRAPHIC_DATA]" at bounding box center [383, 257] width 192 height 16
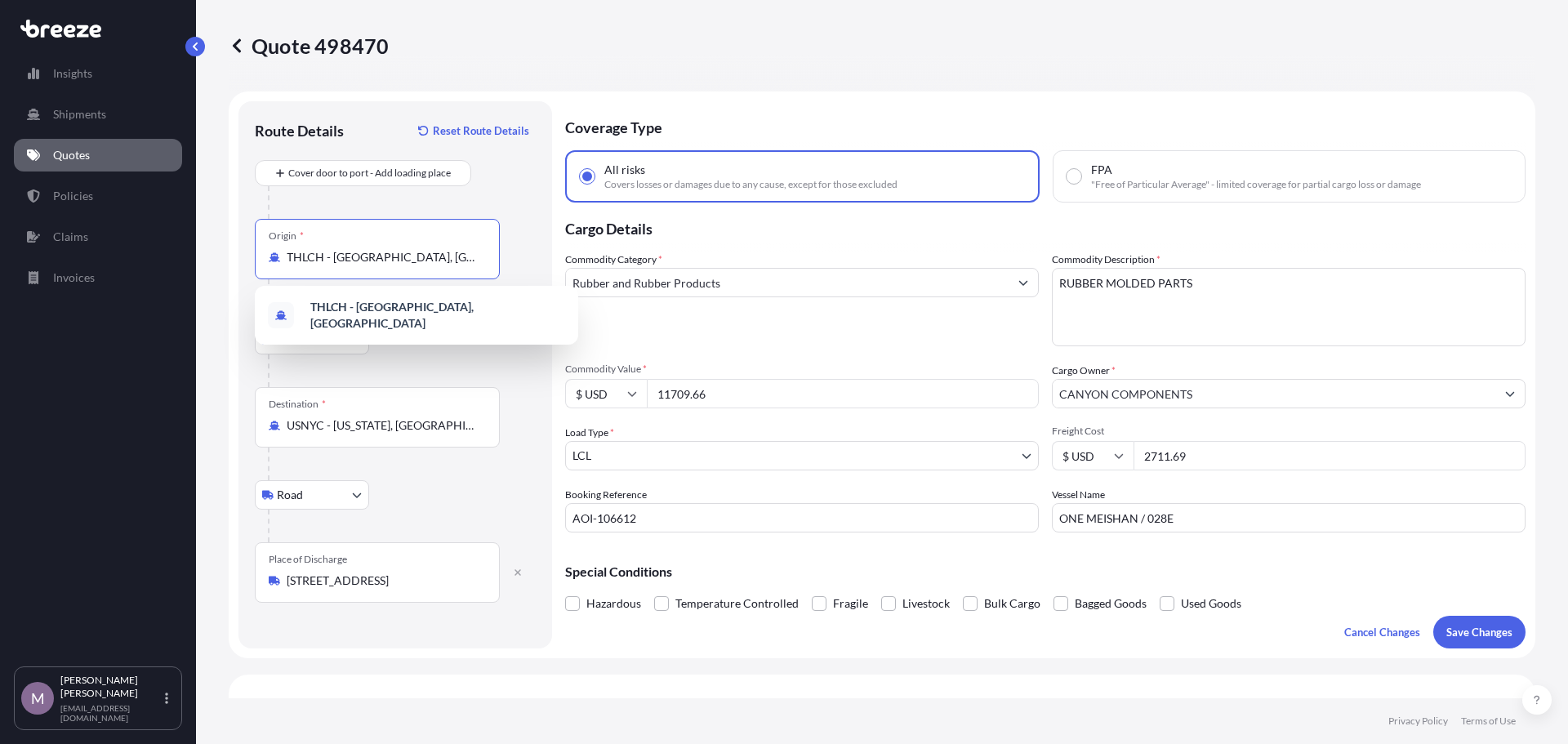
drag, startPoint x: 394, startPoint y: 251, endPoint x: 358, endPoint y: 261, distance: 37.4
click at [264, 233] on div "Origin * THLCH - [GEOGRAPHIC_DATA], [GEOGRAPHIC_DATA]" at bounding box center [377, 249] width 245 height 60
click at [416, 250] on input "THLCH - [GEOGRAPHIC_DATA], [GEOGRAPHIC_DATA]" at bounding box center [383, 257] width 192 height 16
click at [438, 402] on div "Destination * USNYC - [US_STATE], [GEOGRAPHIC_DATA]" at bounding box center [377, 416] width 245 height 60
click at [438, 417] on input "USNYC - [US_STATE], [GEOGRAPHIC_DATA]" at bounding box center [383, 425] width 192 height 16
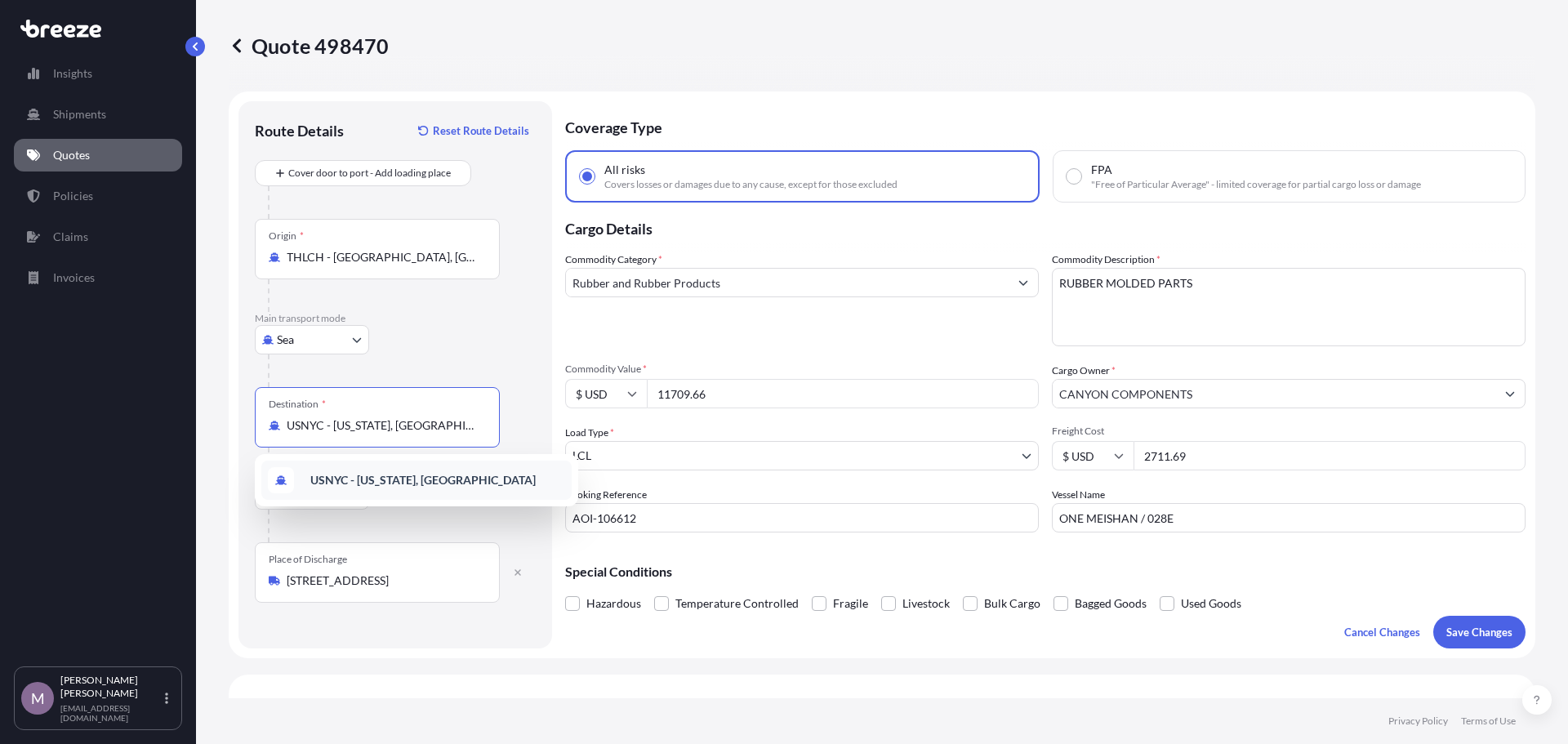
click at [535, 560] on div "Route Details Reset Route Details Cover door to port - Add loading place Place …" at bounding box center [394, 374] width 313 height 547
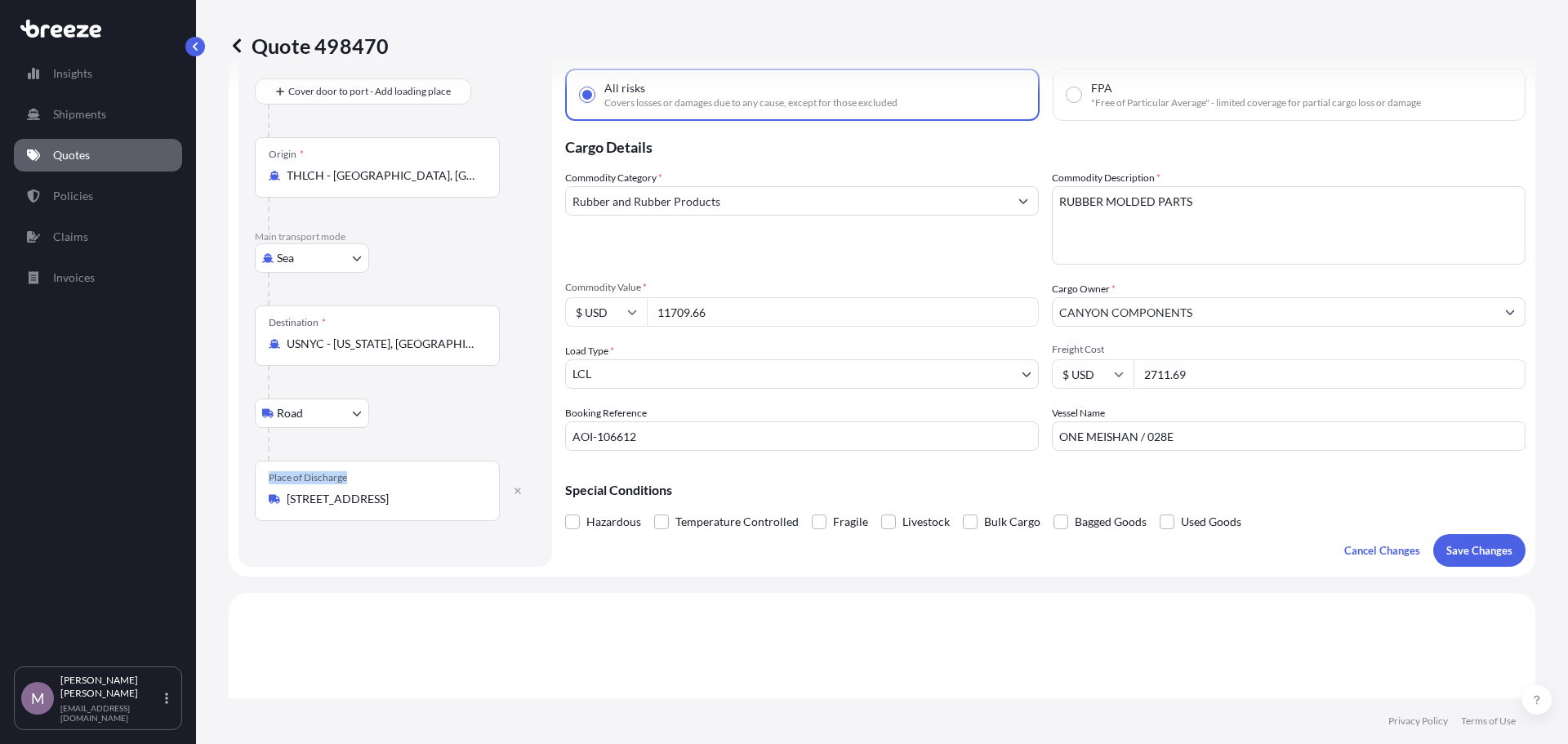
drag, startPoint x: 273, startPoint y: 477, endPoint x: 407, endPoint y: 489, distance: 134.5
click at [407, 489] on div "Place of Discharge [STREET_ADDRESS]" at bounding box center [377, 491] width 245 height 60
click at [386, 479] on div "Place of Discharge [STREET_ADDRESS]" at bounding box center [377, 491] width 245 height 60
click at [386, 491] on input "[STREET_ADDRESS]" at bounding box center [383, 498] width 192 height 16
drag, startPoint x: 378, startPoint y: 477, endPoint x: 256, endPoint y: 473, distance: 122.1
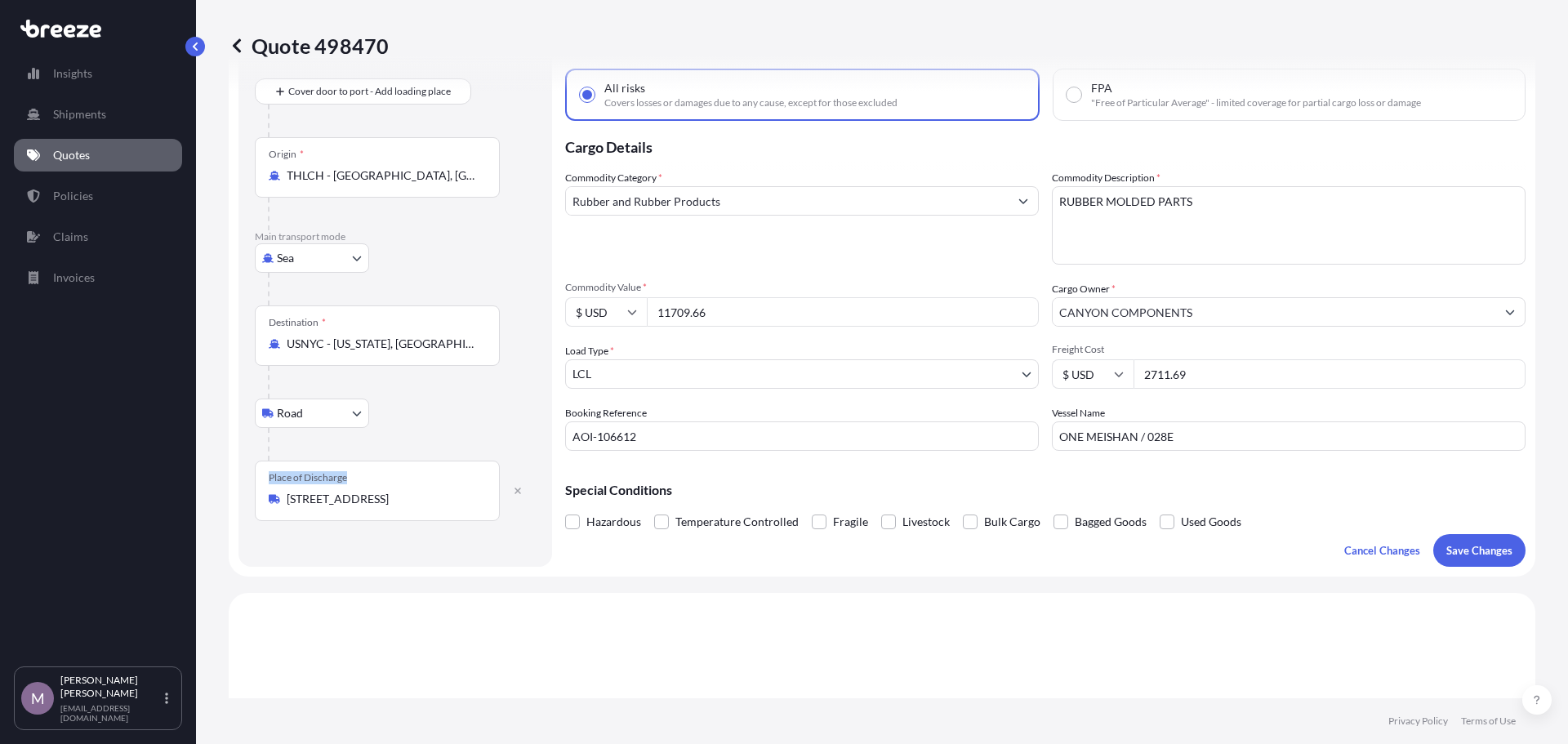
click at [254, 470] on div "Route Details Reset Route Details Cover door to port - Add loading place Place …" at bounding box center [394, 293] width 313 height 547
click at [338, 340] on input "USNYC - [US_STATE], [GEOGRAPHIC_DATA]" at bounding box center [383, 343] width 192 height 16
